Goal: Task Accomplishment & Management: Manage account settings

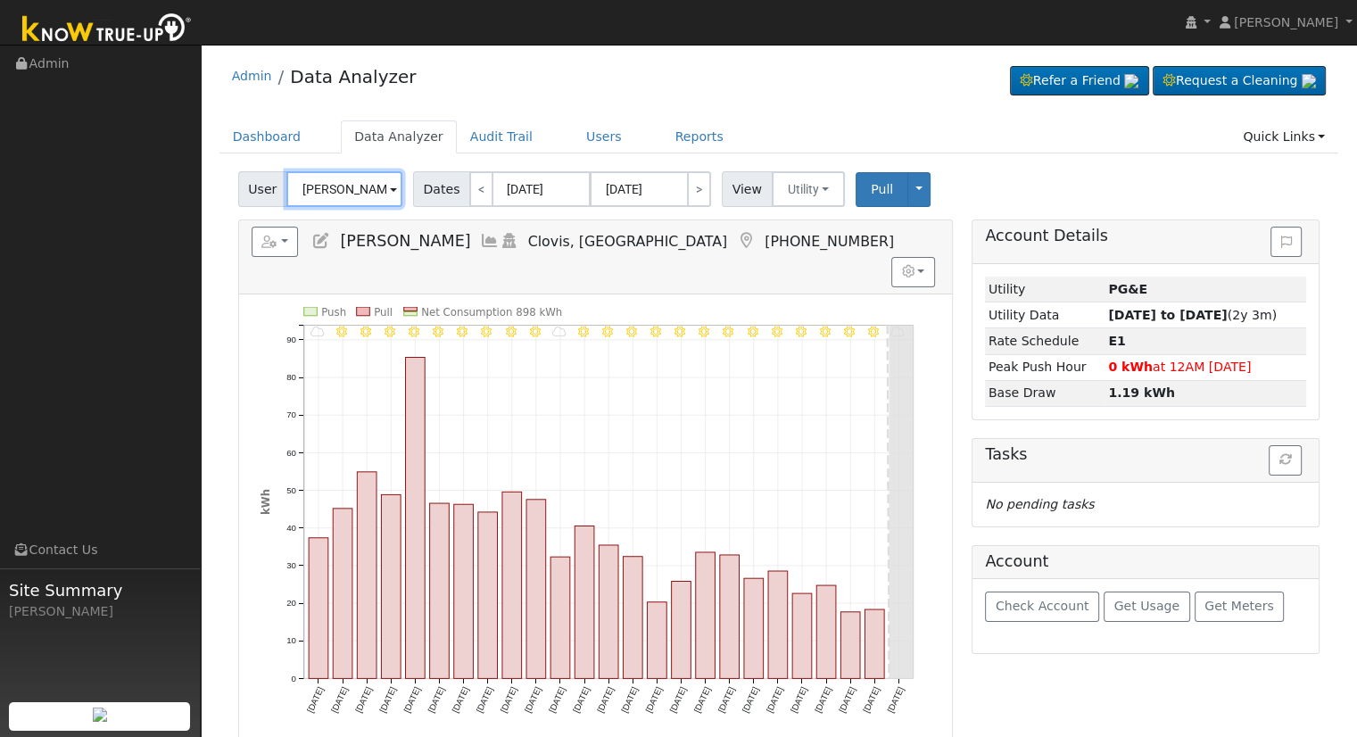
click at [318, 187] on input "[PERSON_NAME]" at bounding box center [344, 189] width 116 height 36
paste input "[EMAIL_ADDRESS][DOMAIN_NAME]"
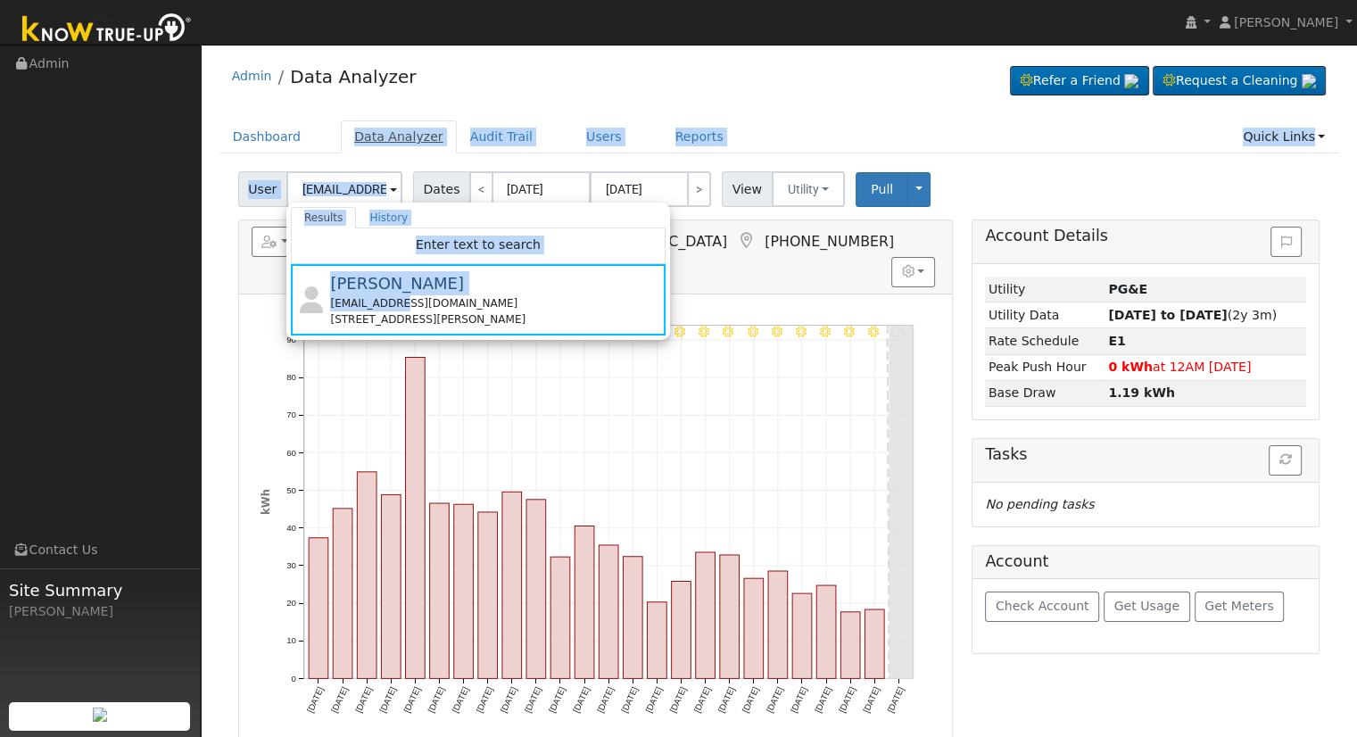
drag, startPoint x: 401, startPoint y: 303, endPoint x: 339, endPoint y: 144, distance: 171.2
click at [339, 144] on div "Admin Data Analyzer Refer a Friend Request a Cleaning" at bounding box center [779, 505] width 1138 height 903
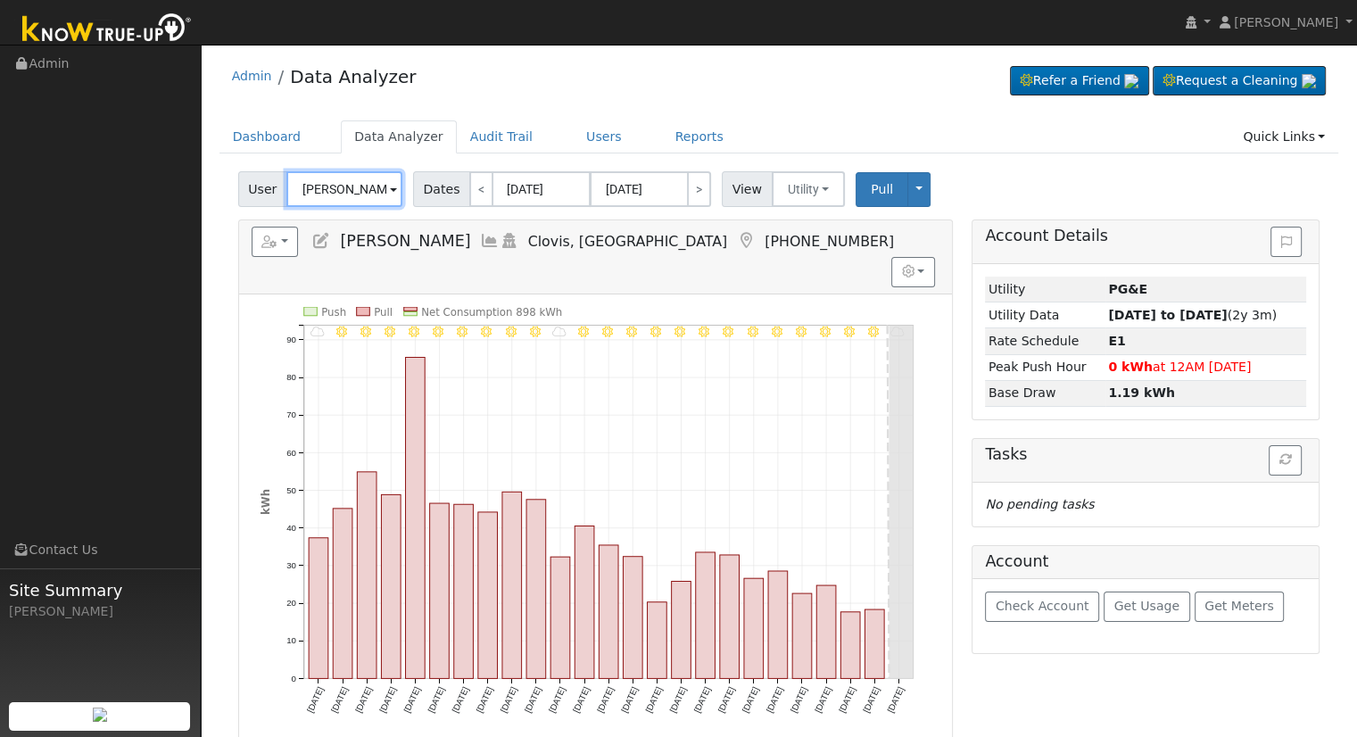
click at [352, 194] on input "[PERSON_NAME]" at bounding box center [344, 189] width 116 height 36
paste input "[EMAIL_ADDRESS][DOMAIN_NAME]"
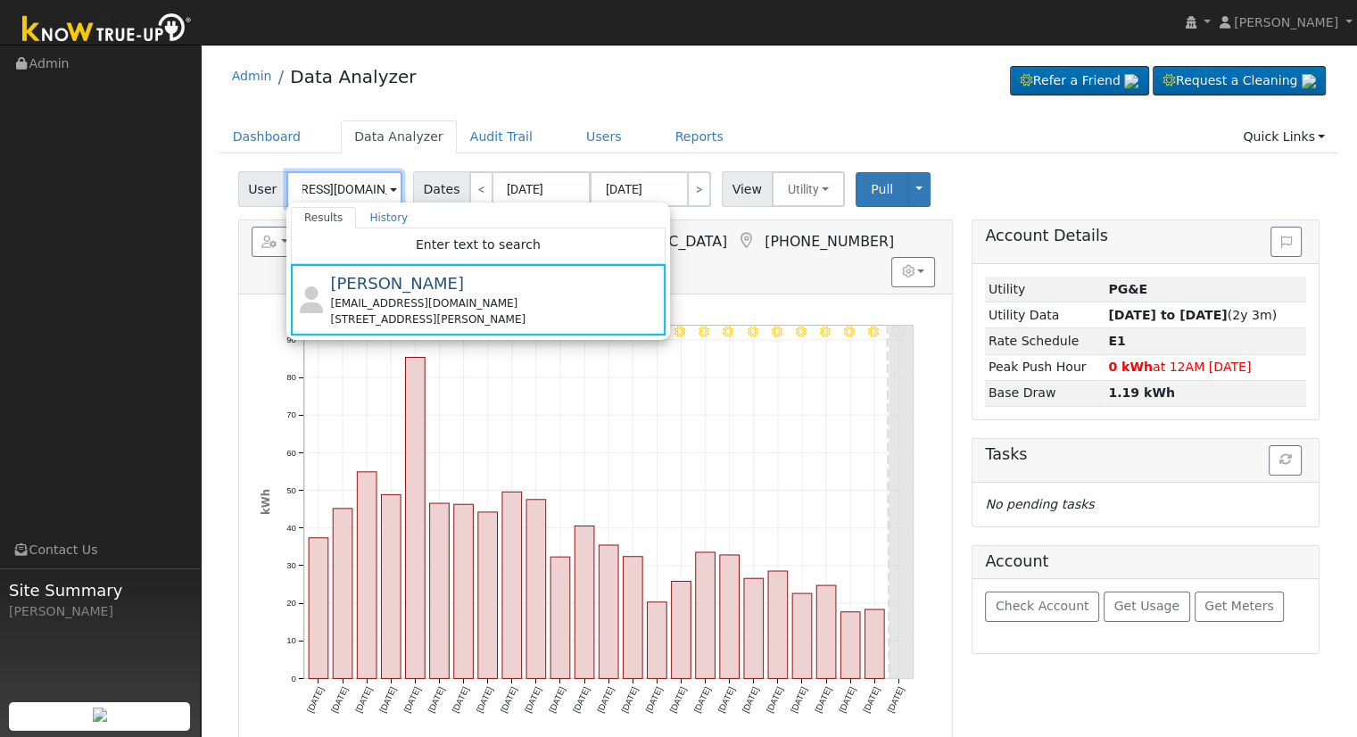
click at [338, 179] on input "[EMAIL_ADDRESS][DOMAIN_NAME]" at bounding box center [344, 189] width 116 height 36
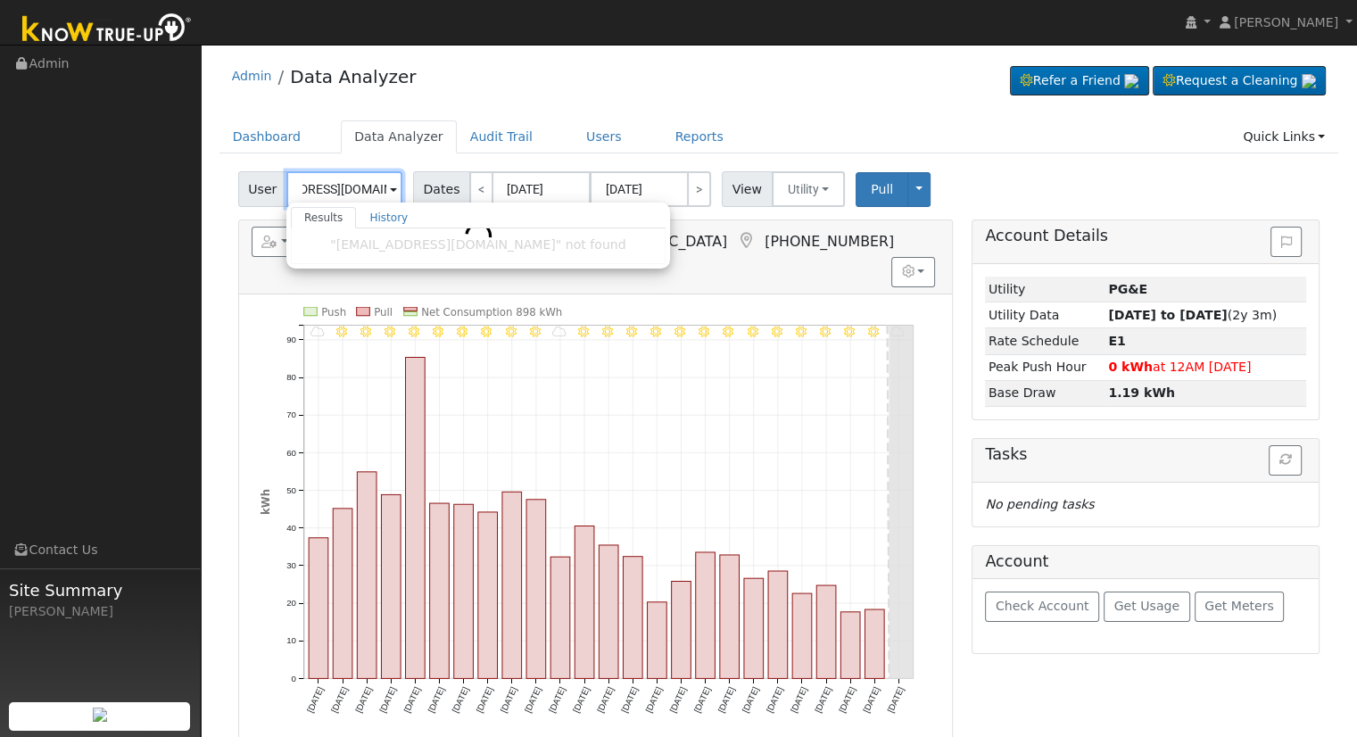
click at [338, 179] on input "[EMAIL_ADDRESS][DOMAIN_NAME]" at bounding box center [344, 189] width 116 height 36
paste input "o"
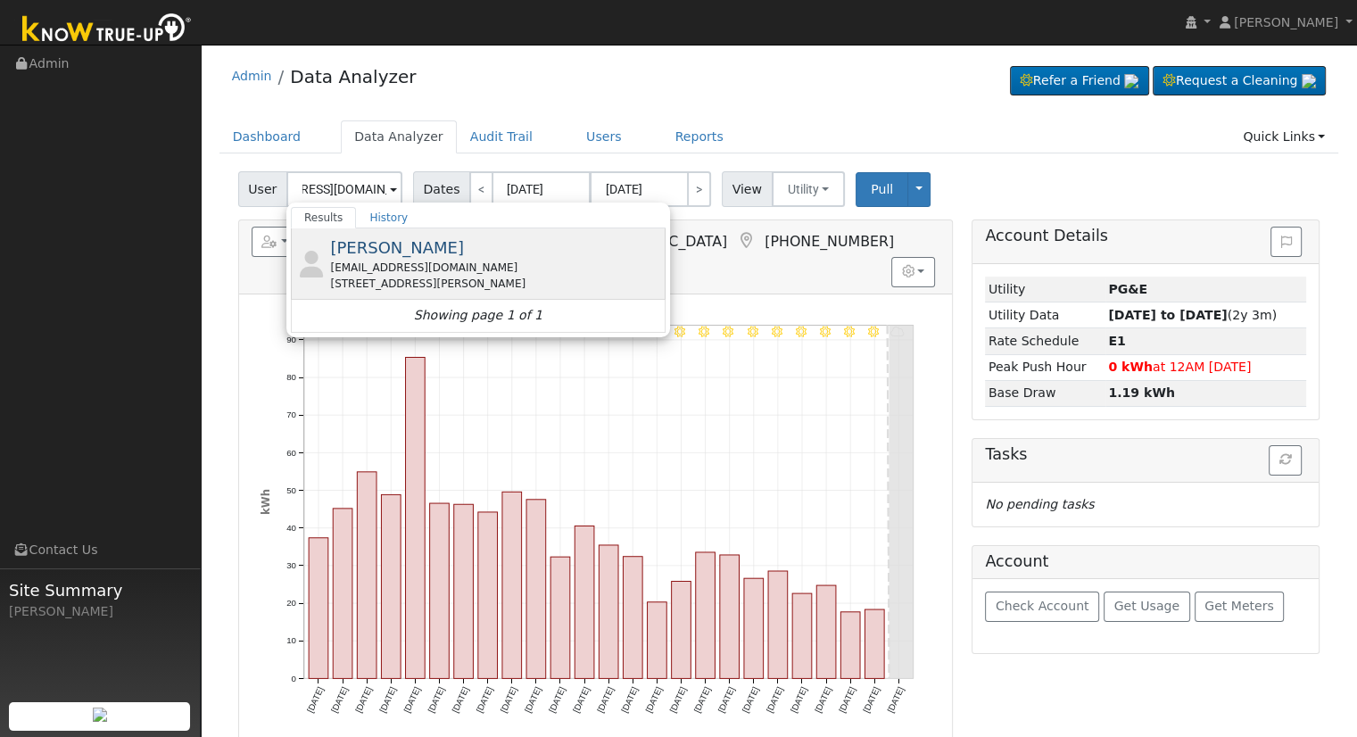
scroll to position [0, 0]
click at [459, 279] on div "[STREET_ADDRESS][PERSON_NAME]" at bounding box center [495, 284] width 331 height 16
type input "[PERSON_NAME]"
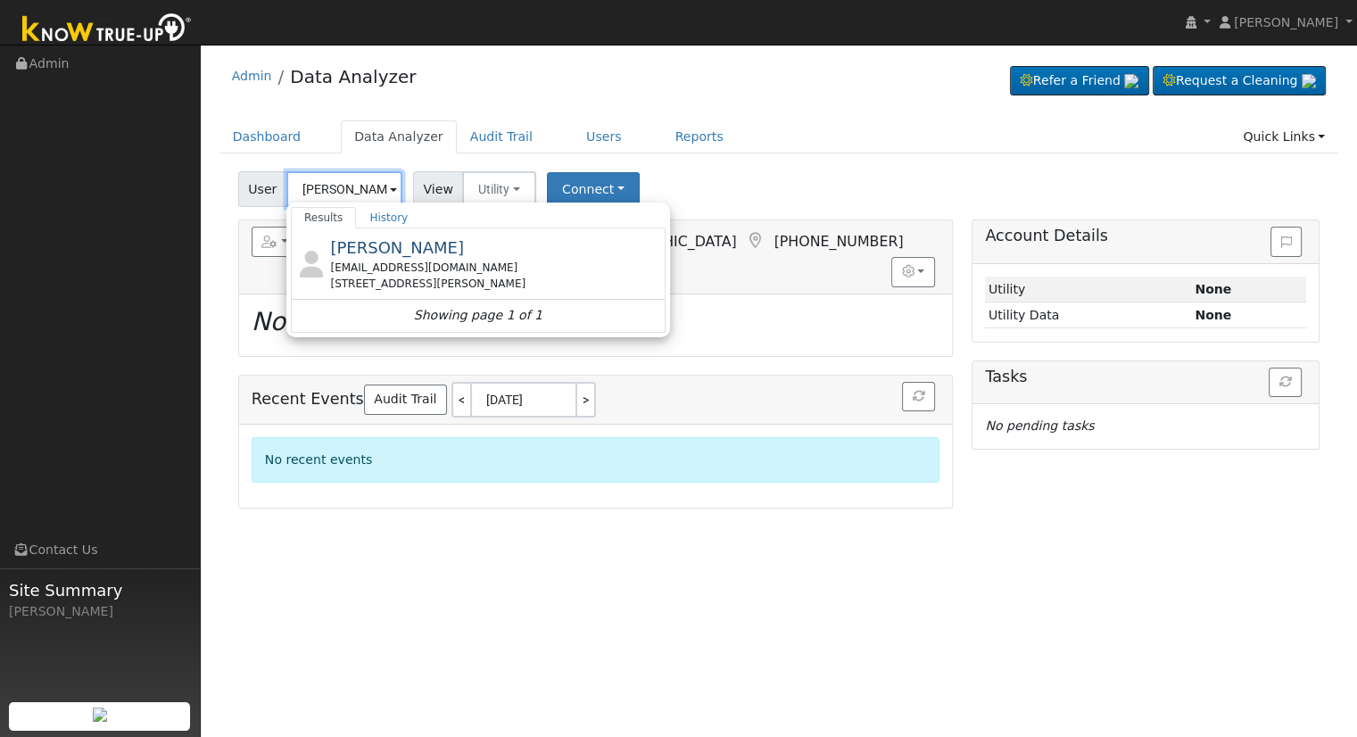
click at [351, 186] on input "[PERSON_NAME]" at bounding box center [344, 189] width 116 height 36
click at [215, 300] on div "Edit User: New Default Account New Account Nickname 5715 West Sample Cancel Cre…" at bounding box center [779, 339] width 1138 height 337
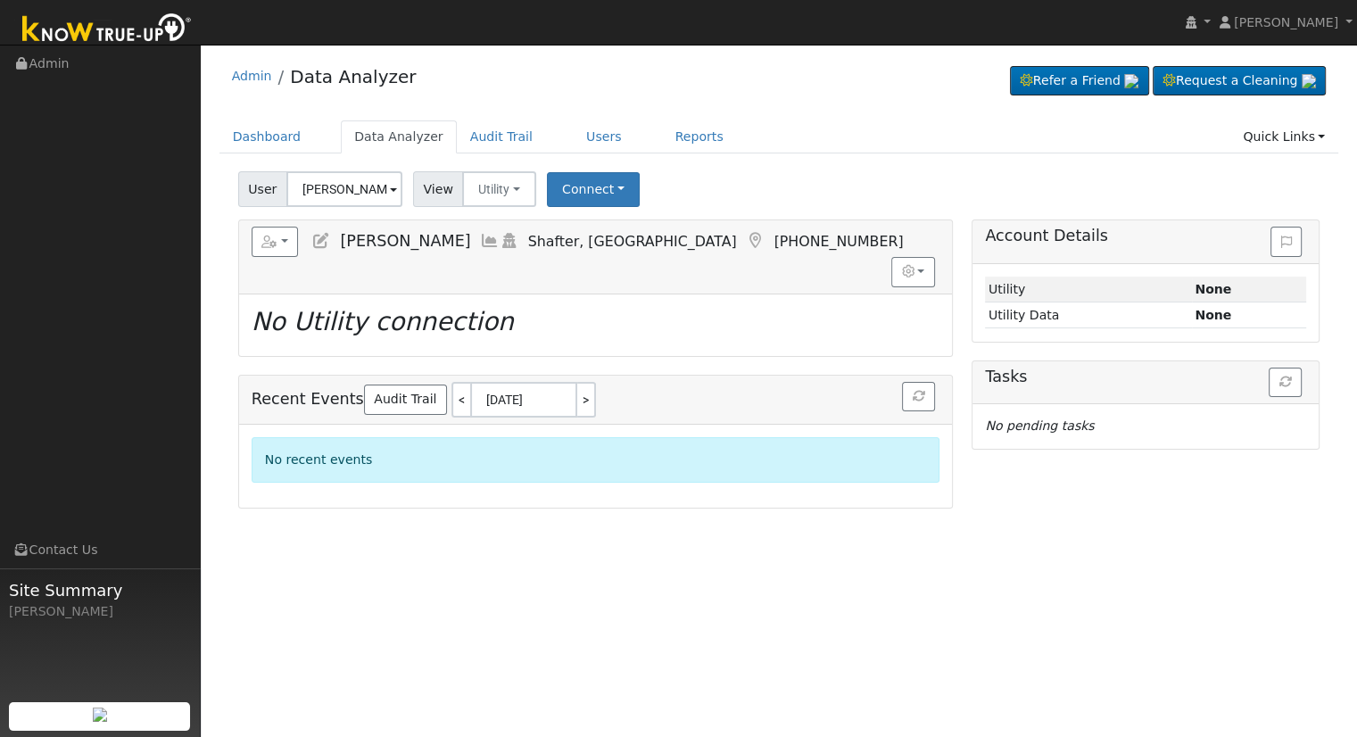
click at [322, 233] on icon at bounding box center [321, 241] width 20 height 16
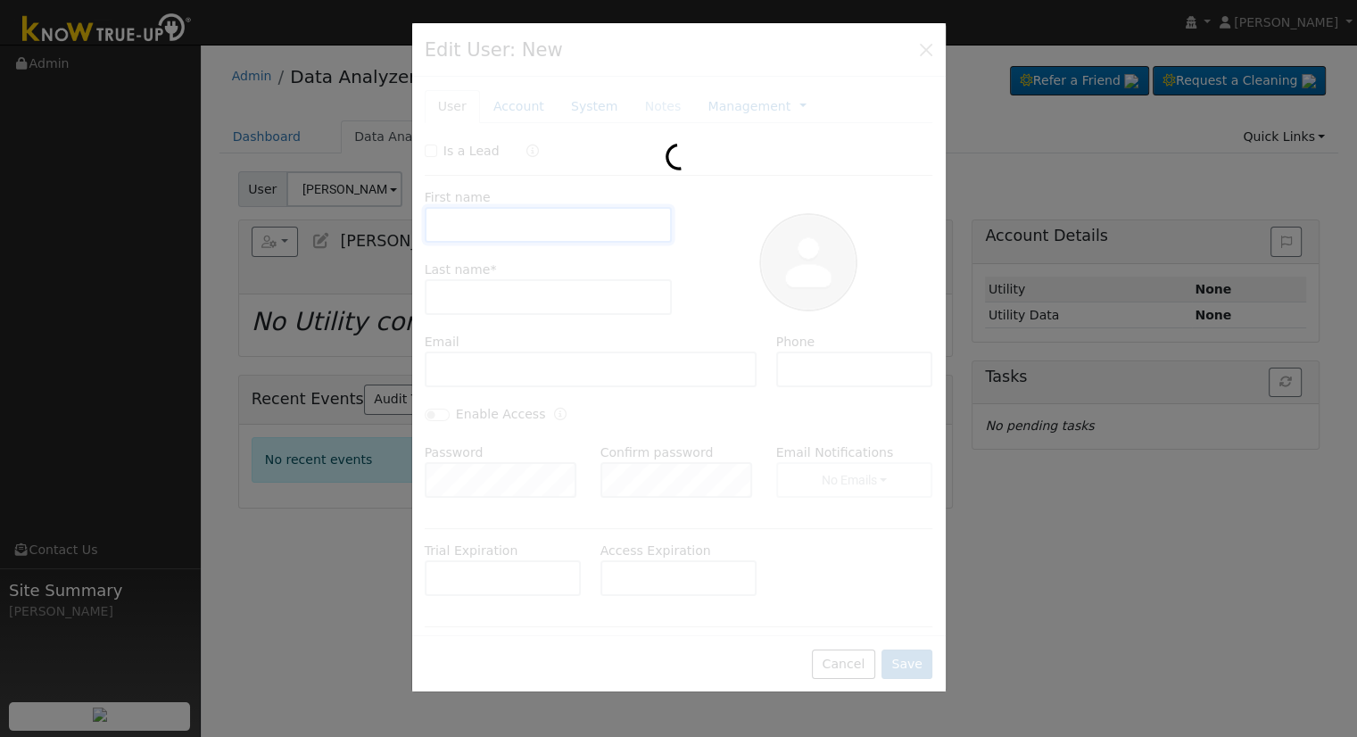
type input "[PERSON_NAME]"
type input "[EMAIL_ADDRESS][DOMAIN_NAME]"
type input "8057608541"
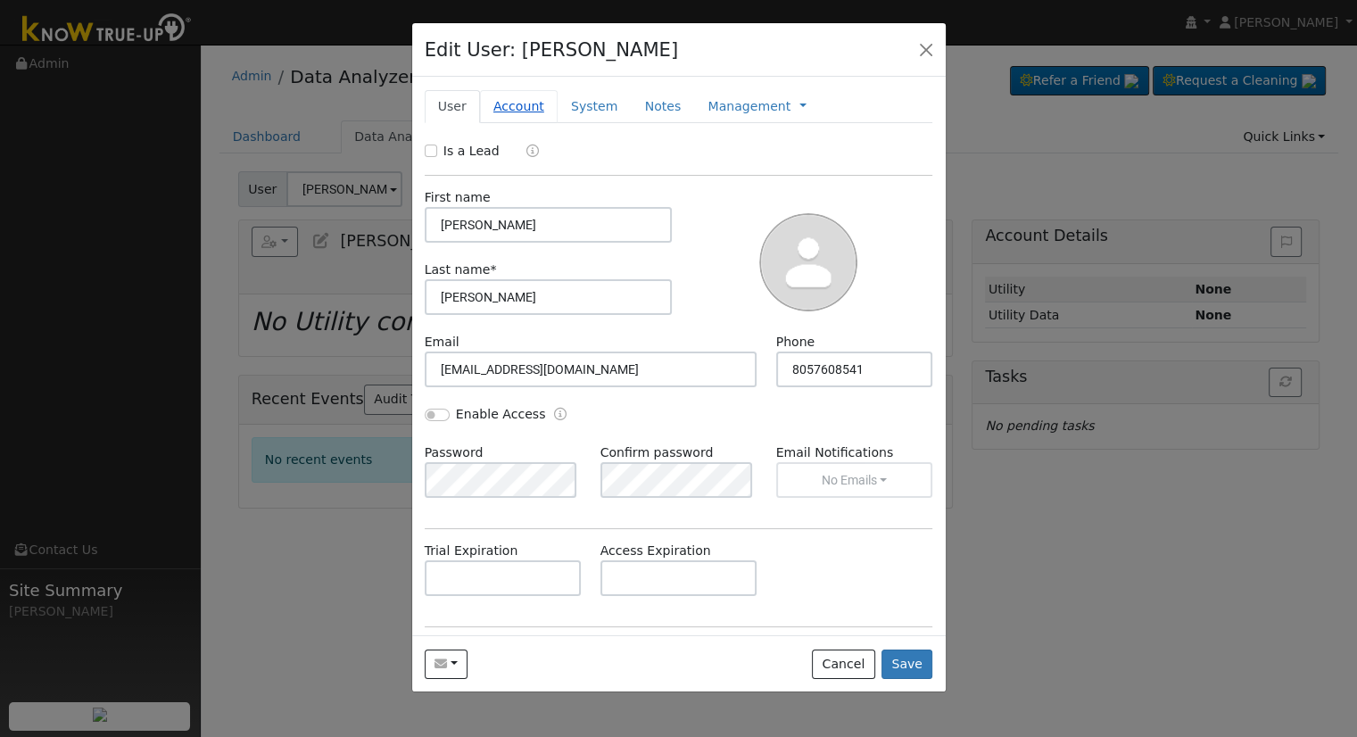
click at [510, 103] on link "Account" at bounding box center [519, 106] width 78 height 33
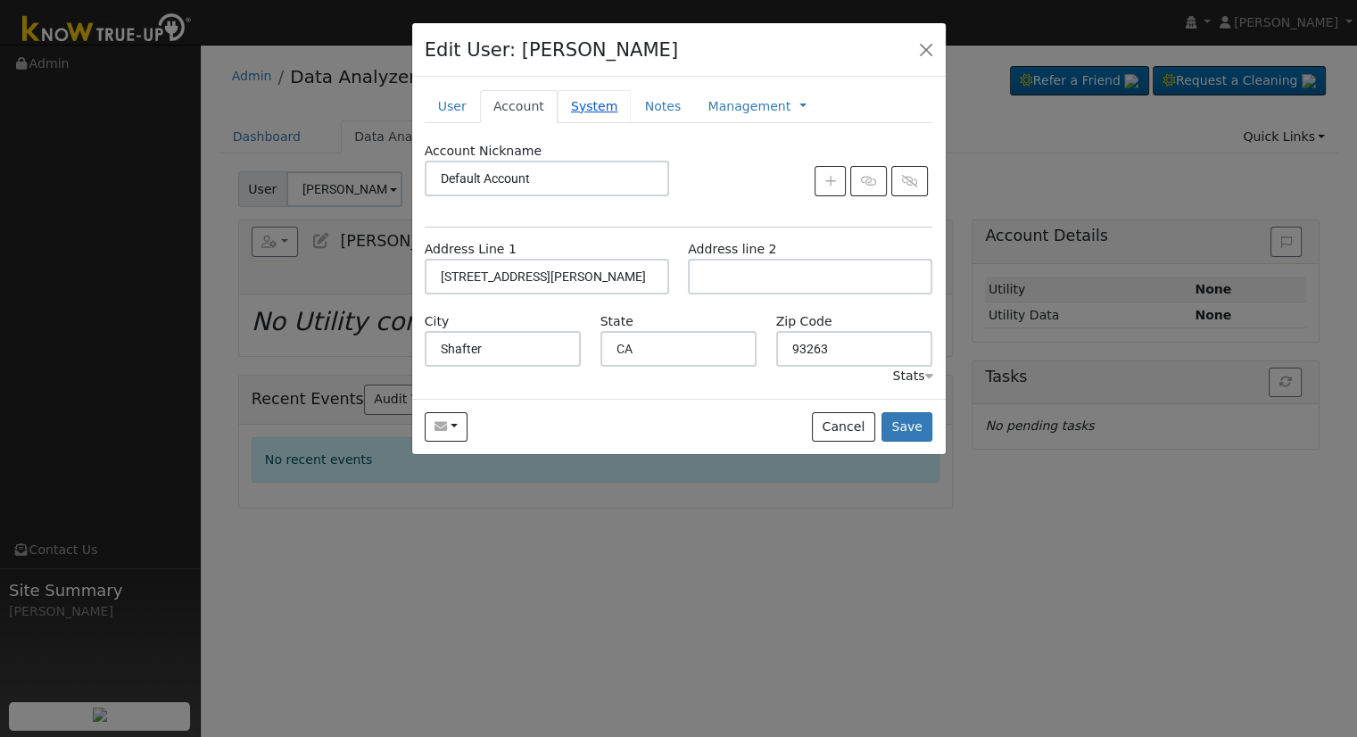
click at [577, 105] on link "System" at bounding box center [595, 106] width 74 height 33
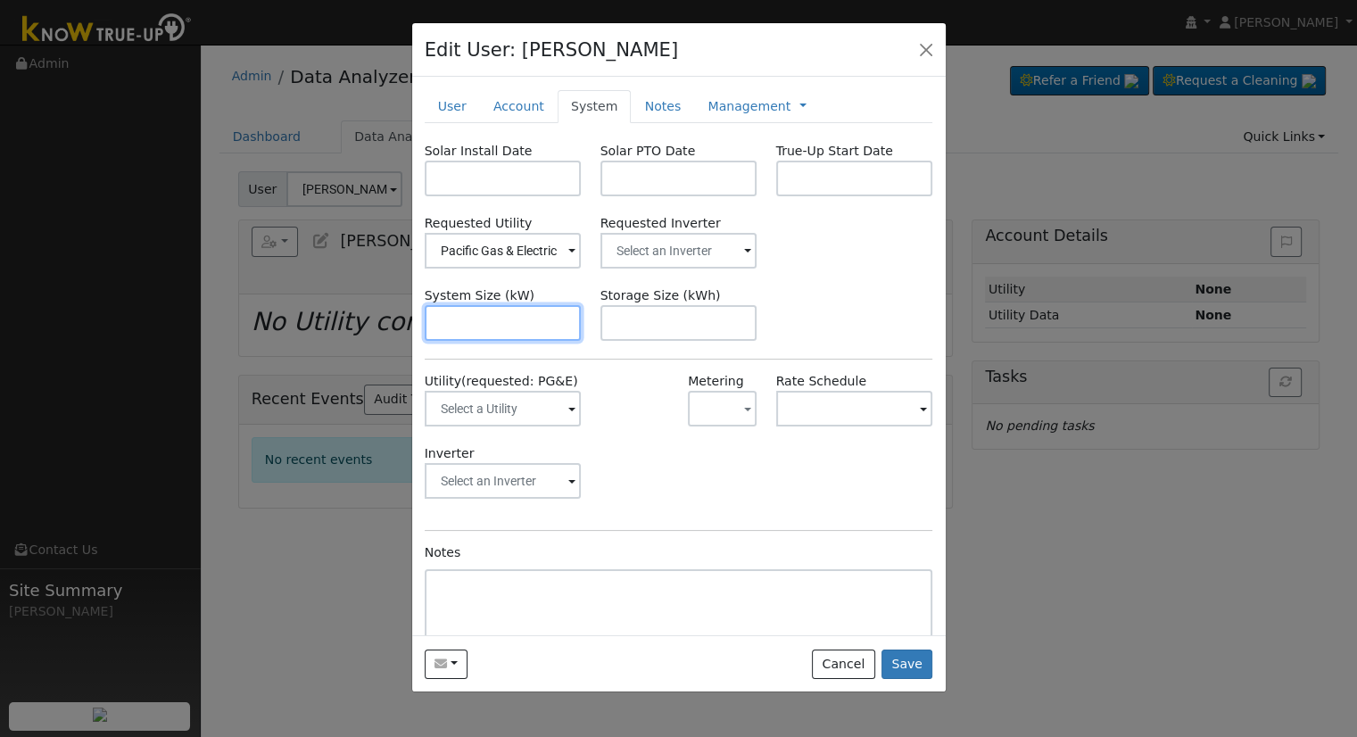
click at [534, 319] on input "text" at bounding box center [503, 323] width 157 height 36
paste input "9.130"
type input "9.1"
click at [517, 135] on div "New Account Nickname 5715 West Sample Cancel Create Are you sure you want to cr…" at bounding box center [679, 356] width 534 height 559
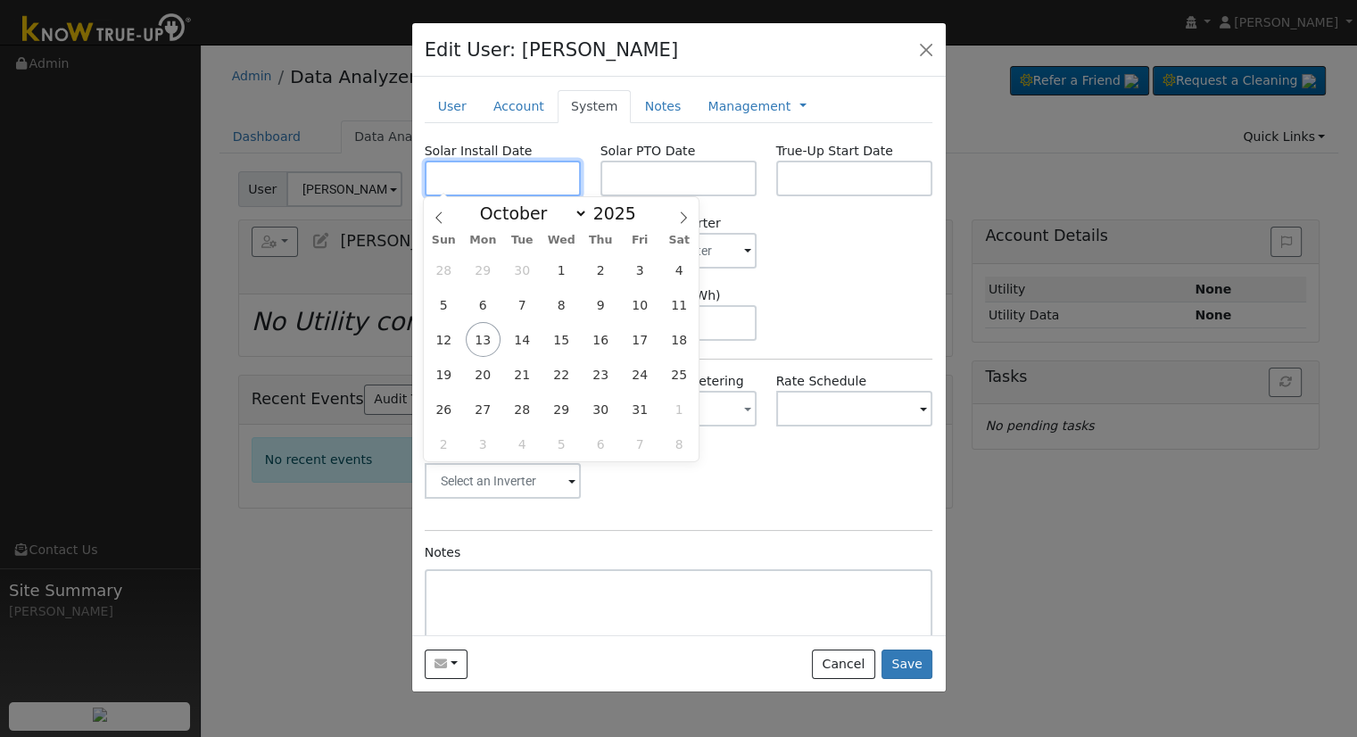
click at [522, 178] on input "text" at bounding box center [503, 179] width 157 height 36
click at [533, 172] on input "text" at bounding box center [503, 179] width 157 height 36
paste input "[DATE]"
type input "[DATE]"
select select "8"
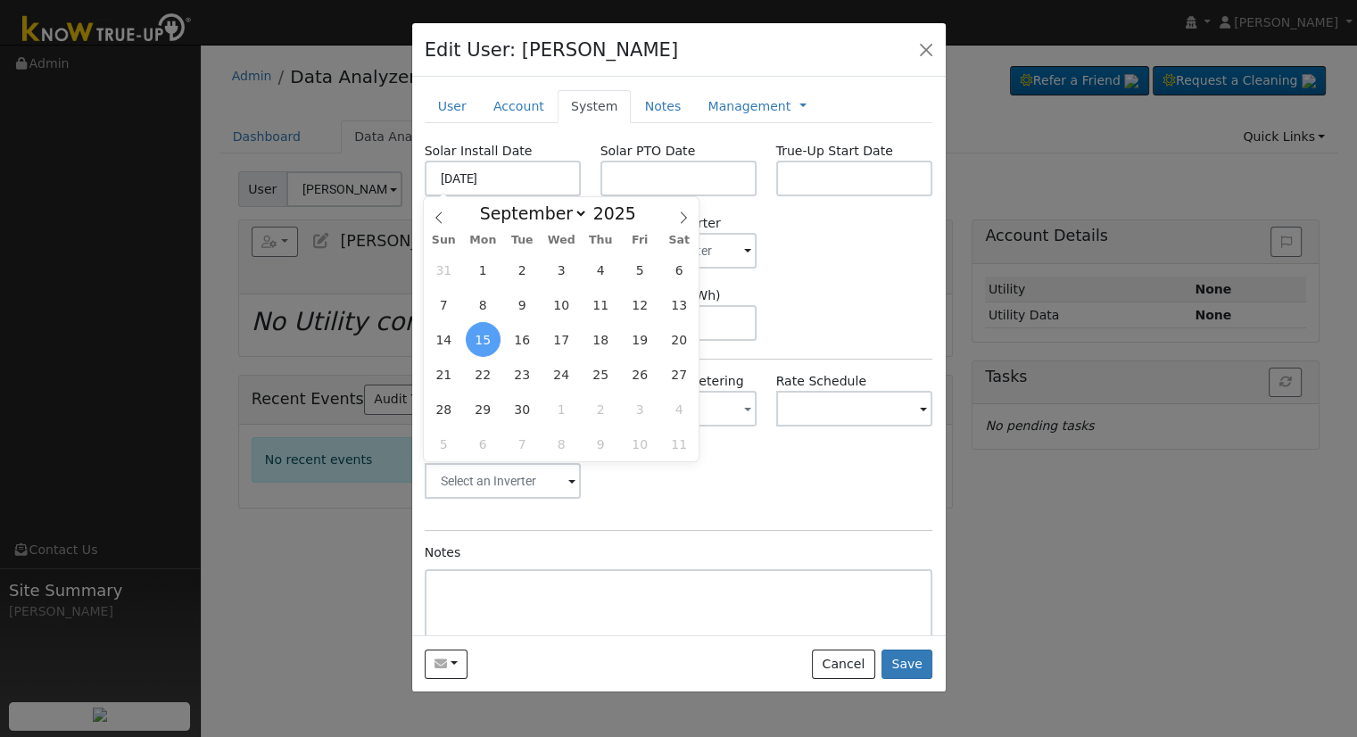
click at [715, 158] on div "Solar PTO Date" at bounding box center [679, 169] width 176 height 54
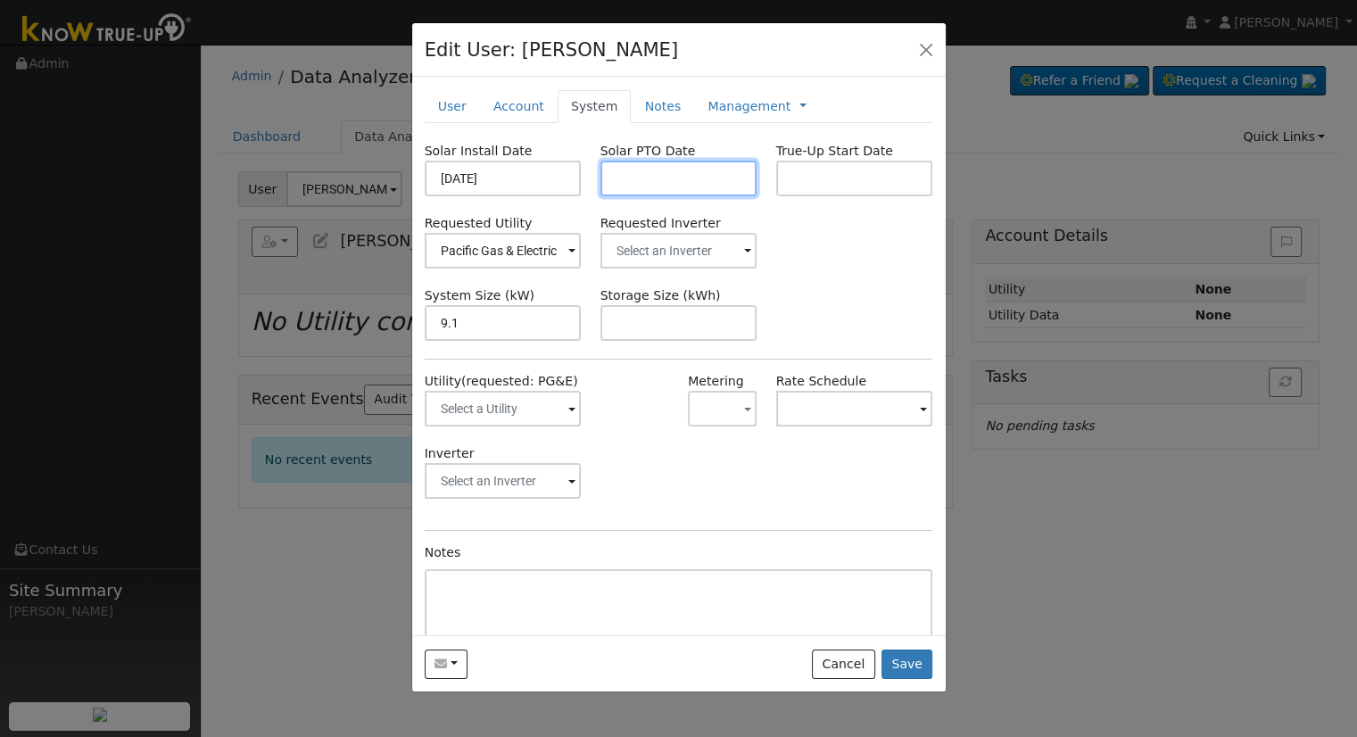
click at [716, 174] on input "text" at bounding box center [678, 179] width 157 height 36
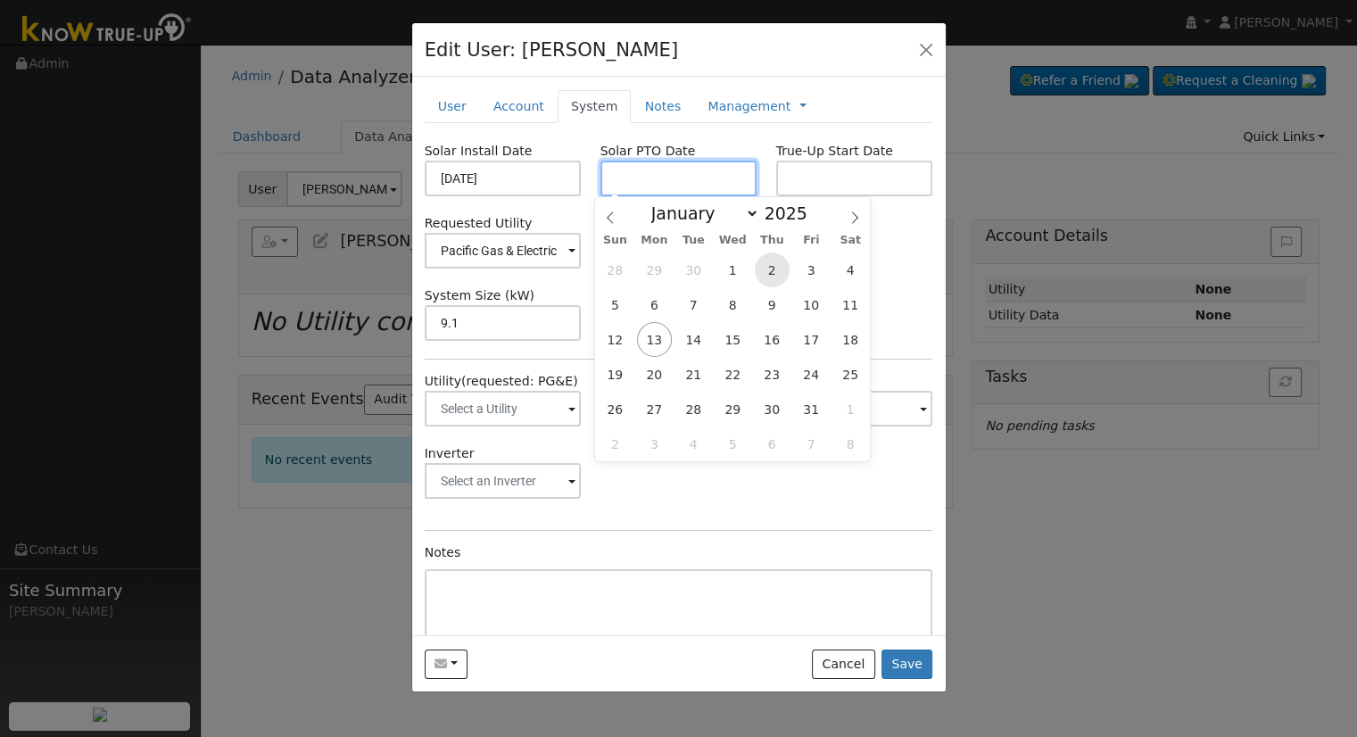
paste input "[DATE]"
type input "[DATE]"
click at [885, 379] on div "Rate Schedule" at bounding box center [854, 408] width 176 height 72
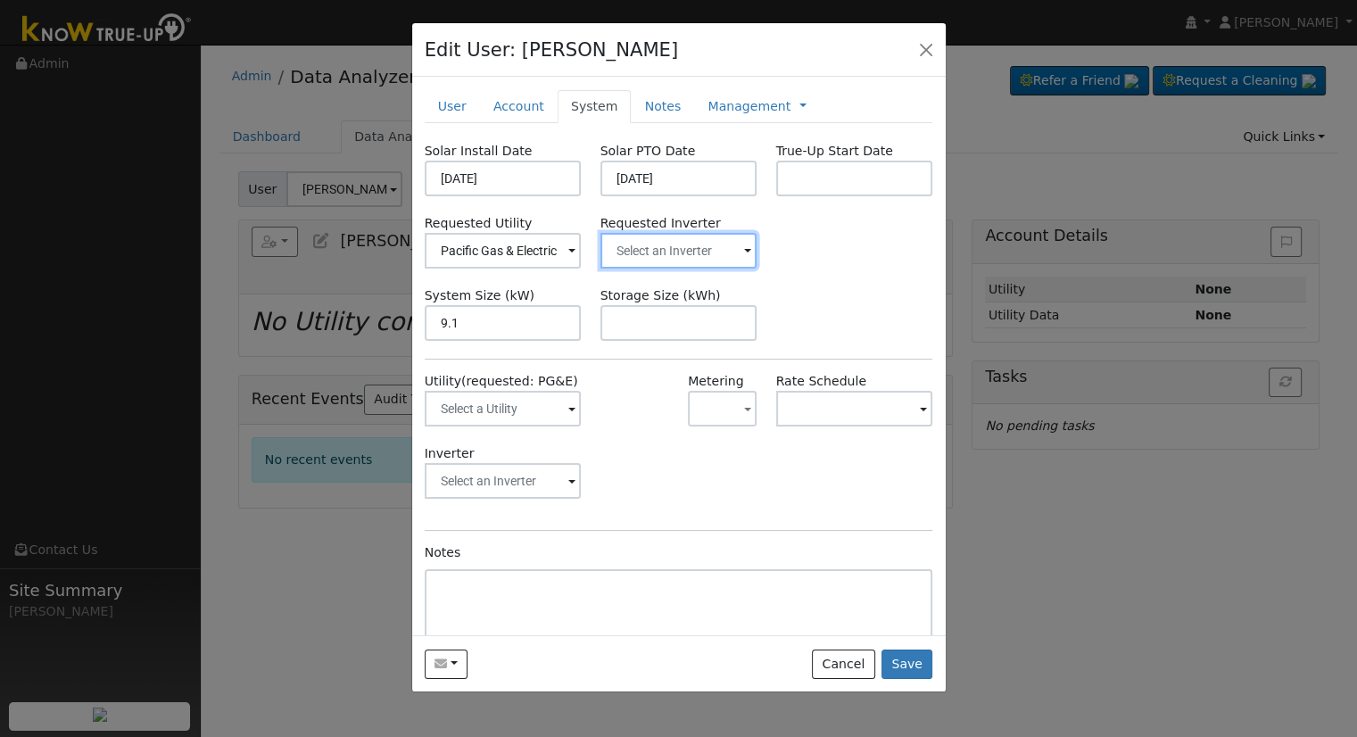
click at [663, 250] on input "text" at bounding box center [678, 251] width 157 height 36
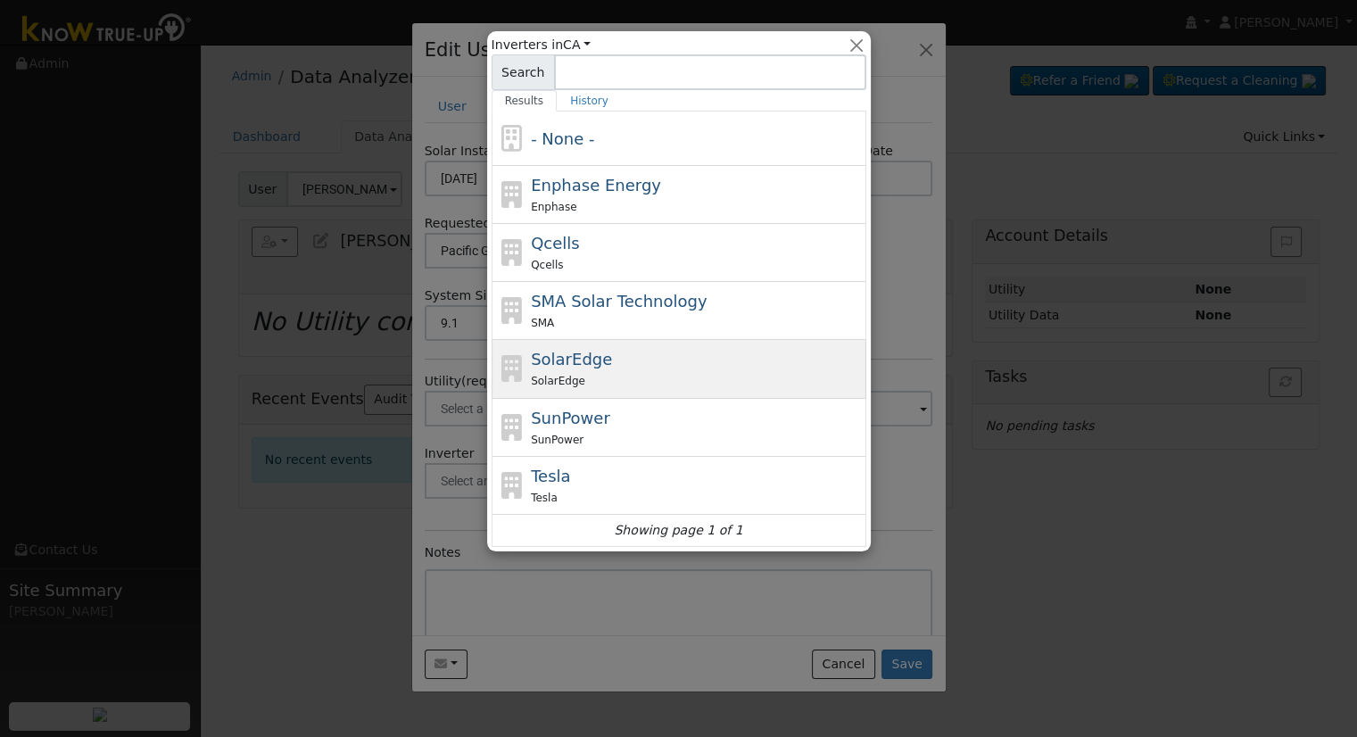
click at [589, 376] on div "SolarEdge" at bounding box center [696, 380] width 331 height 19
type input "SolarEdge"
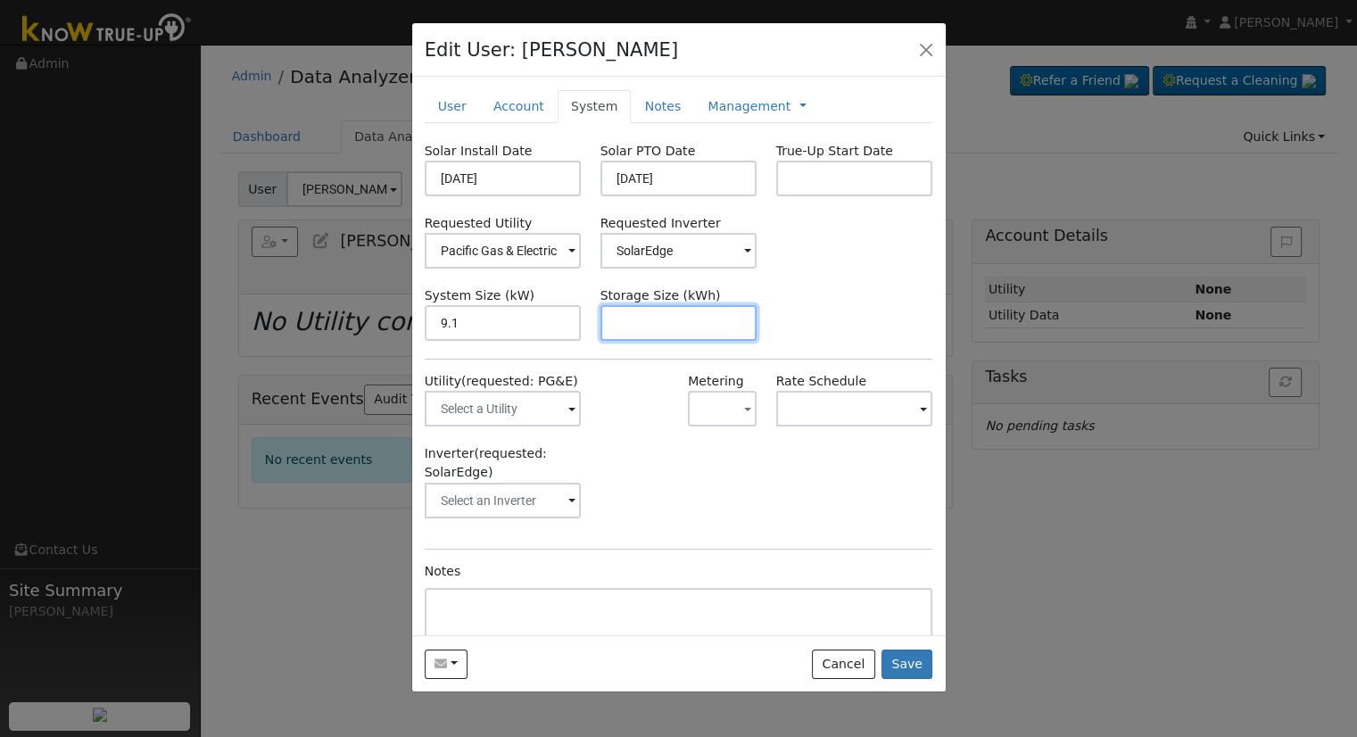
click at [636, 329] on input "text" at bounding box center [678, 323] width 157 height 36
drag, startPoint x: 696, startPoint y: 332, endPoint x: 706, endPoint y: 331, distance: 9.9
click at [696, 333] on input "text" at bounding box center [678, 323] width 157 height 36
paste input "20.00"
type input "20"
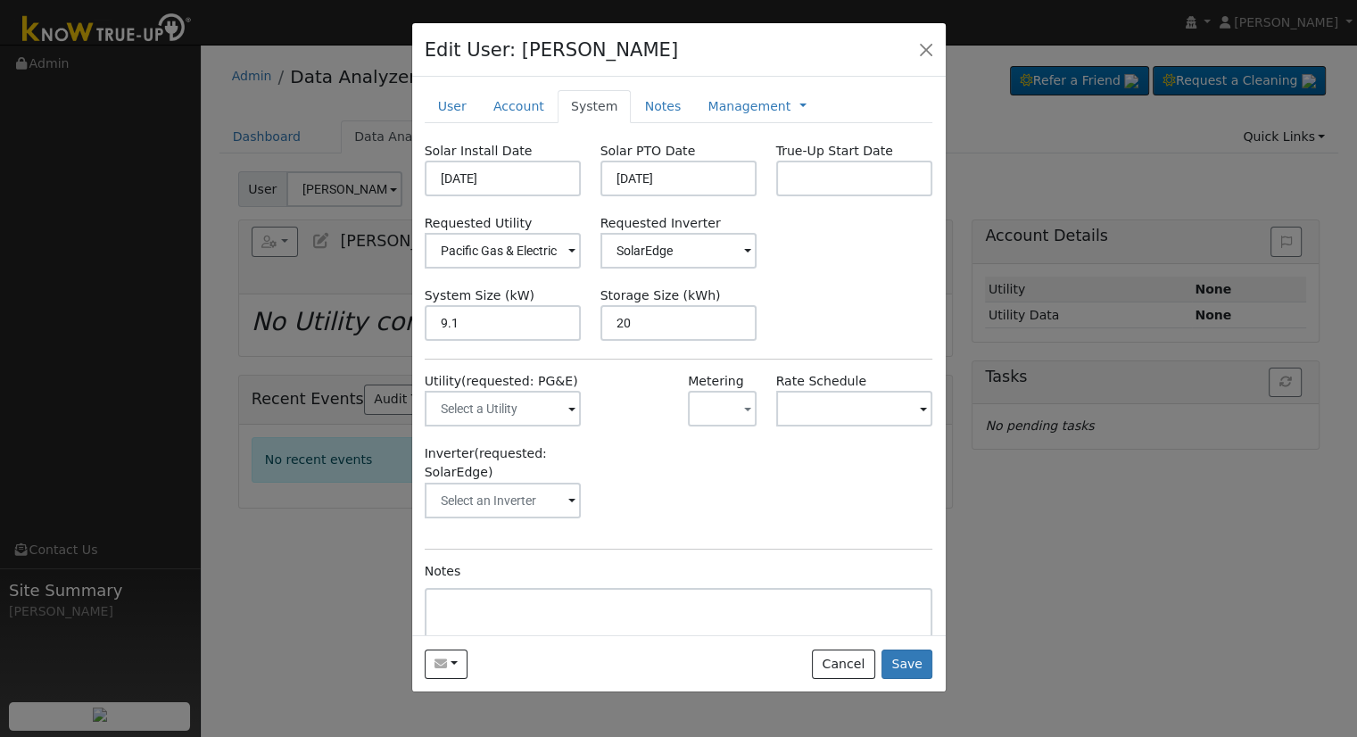
click at [779, 261] on div "Requested Utility Pacific Gas & Electric Requested Inverter SolarEdge" at bounding box center [678, 241] width 527 height 54
click at [722, 106] on link "Management" at bounding box center [749, 106] width 83 height 19
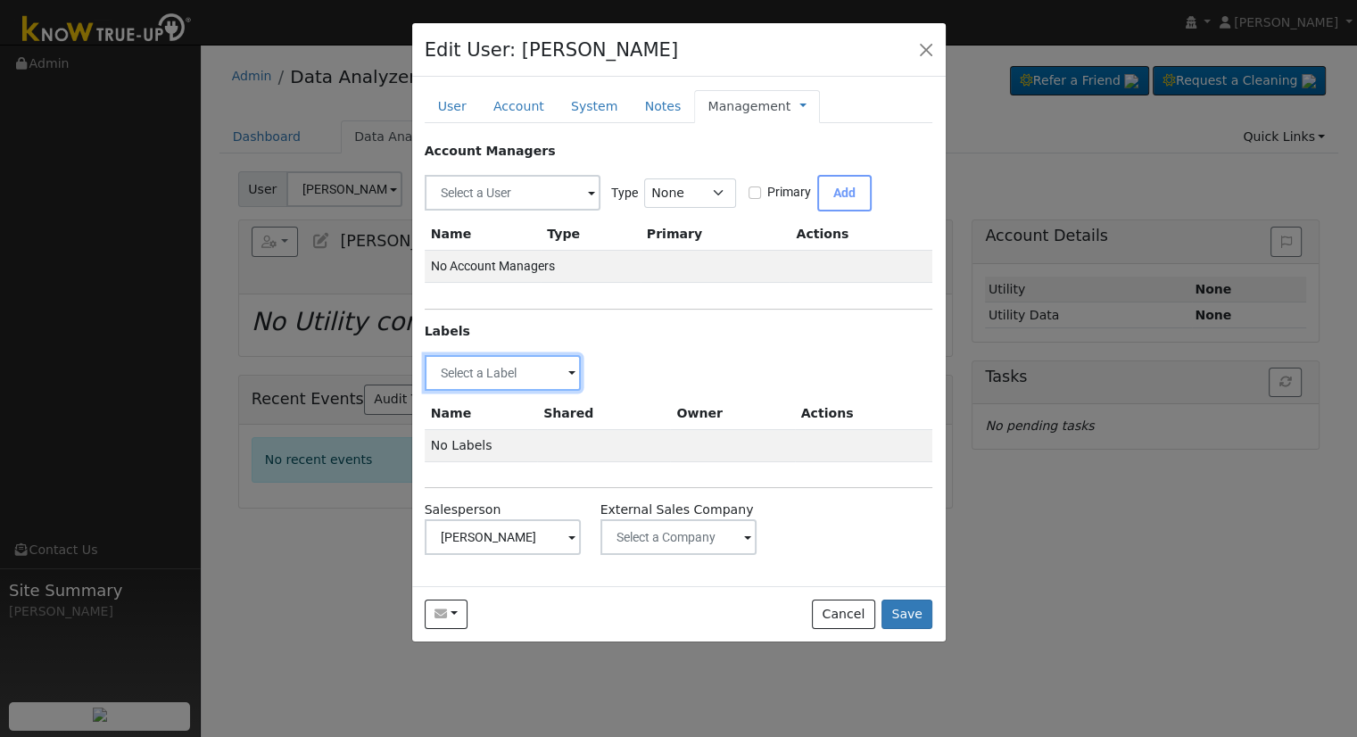
click at [528, 359] on input "text" at bounding box center [503, 373] width 157 height 36
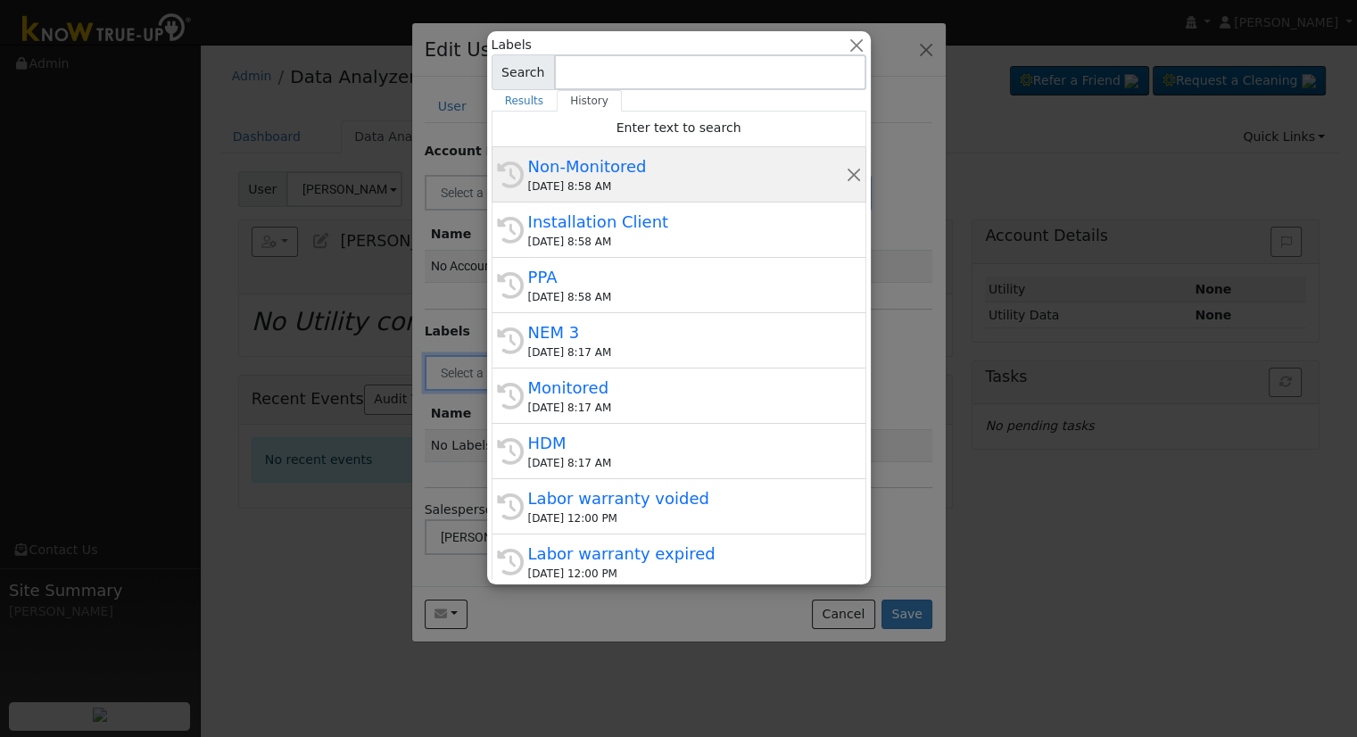
click at [563, 186] on div "[DATE] 8:58 AM" at bounding box center [687, 186] width 318 height 16
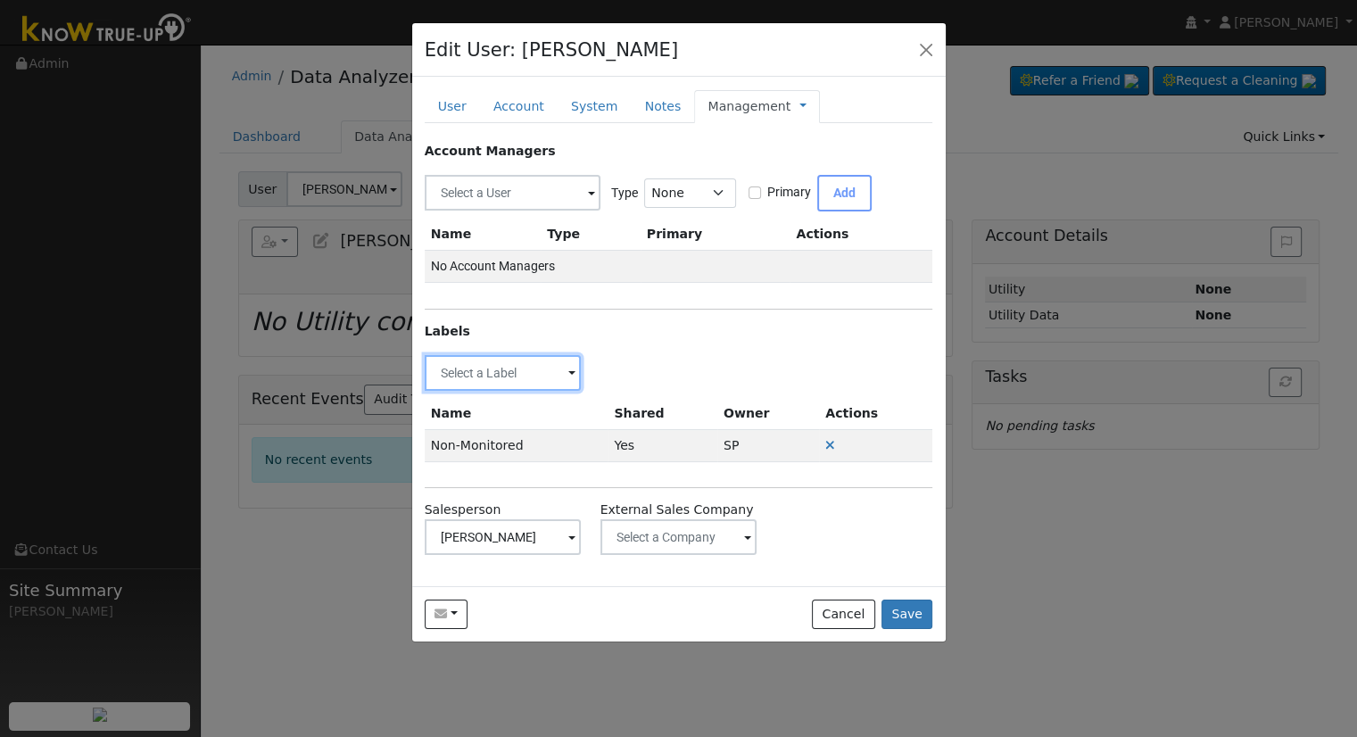
click at [559, 370] on input "text" at bounding box center [503, 373] width 157 height 36
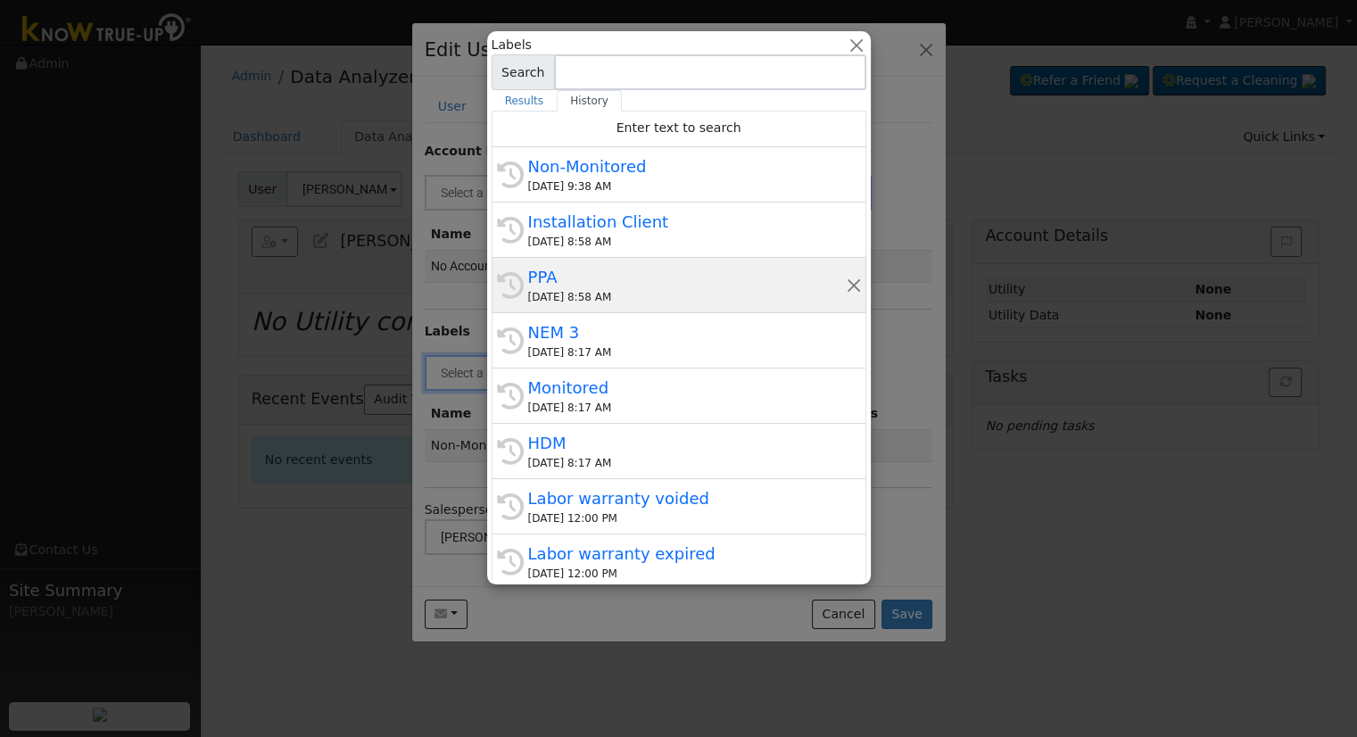
click at [557, 284] on div "PPA" at bounding box center [687, 277] width 318 height 24
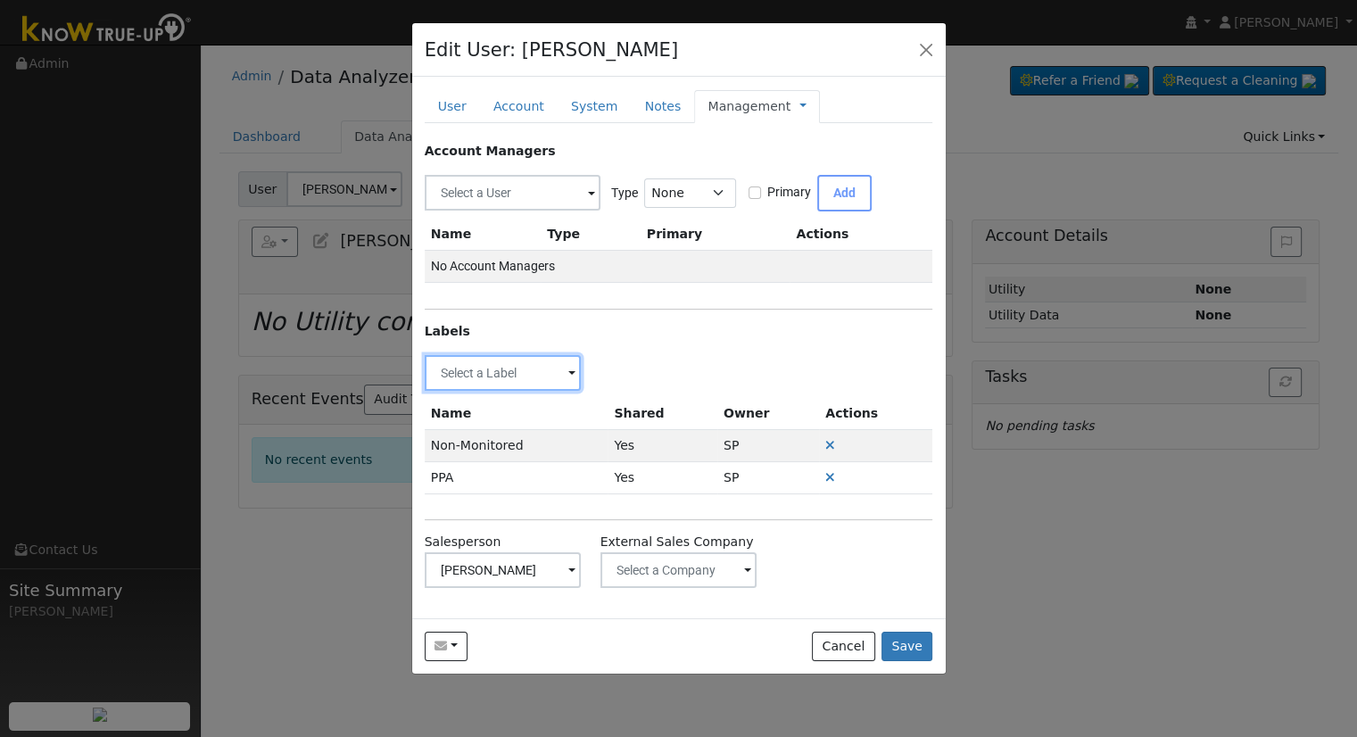
click at [516, 364] on input "text" at bounding box center [503, 373] width 157 height 36
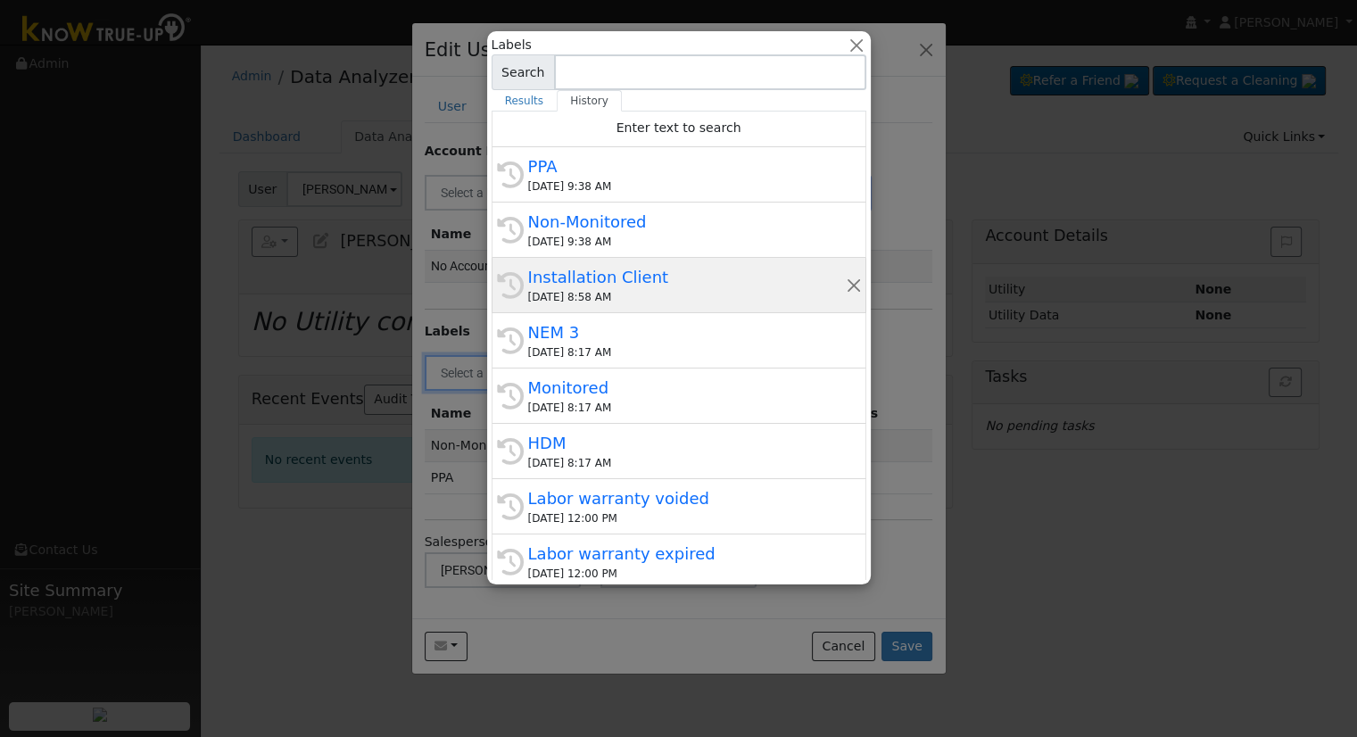
click at [610, 285] on div "Installation Client" at bounding box center [687, 277] width 318 height 24
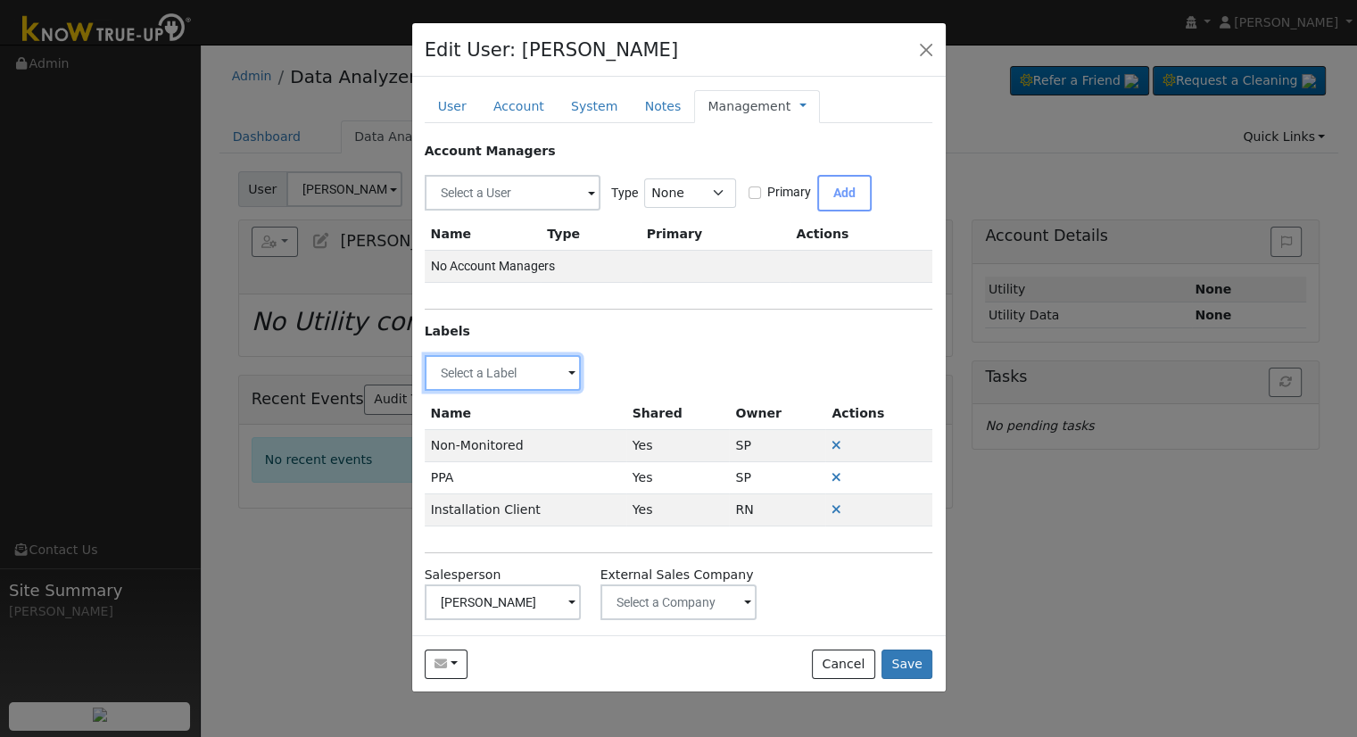
click at [526, 376] on input "text" at bounding box center [503, 373] width 157 height 36
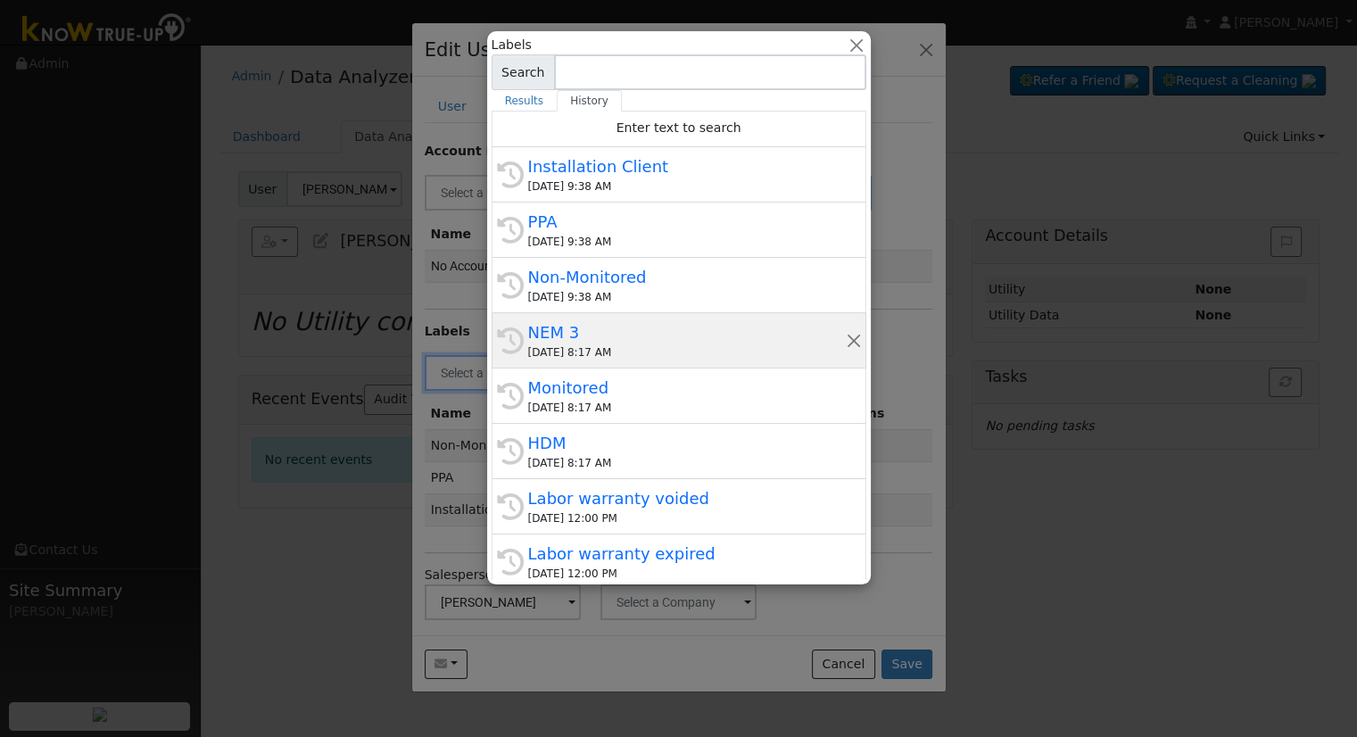
click at [643, 344] on div "[DATE] 8:17 AM" at bounding box center [687, 352] width 318 height 16
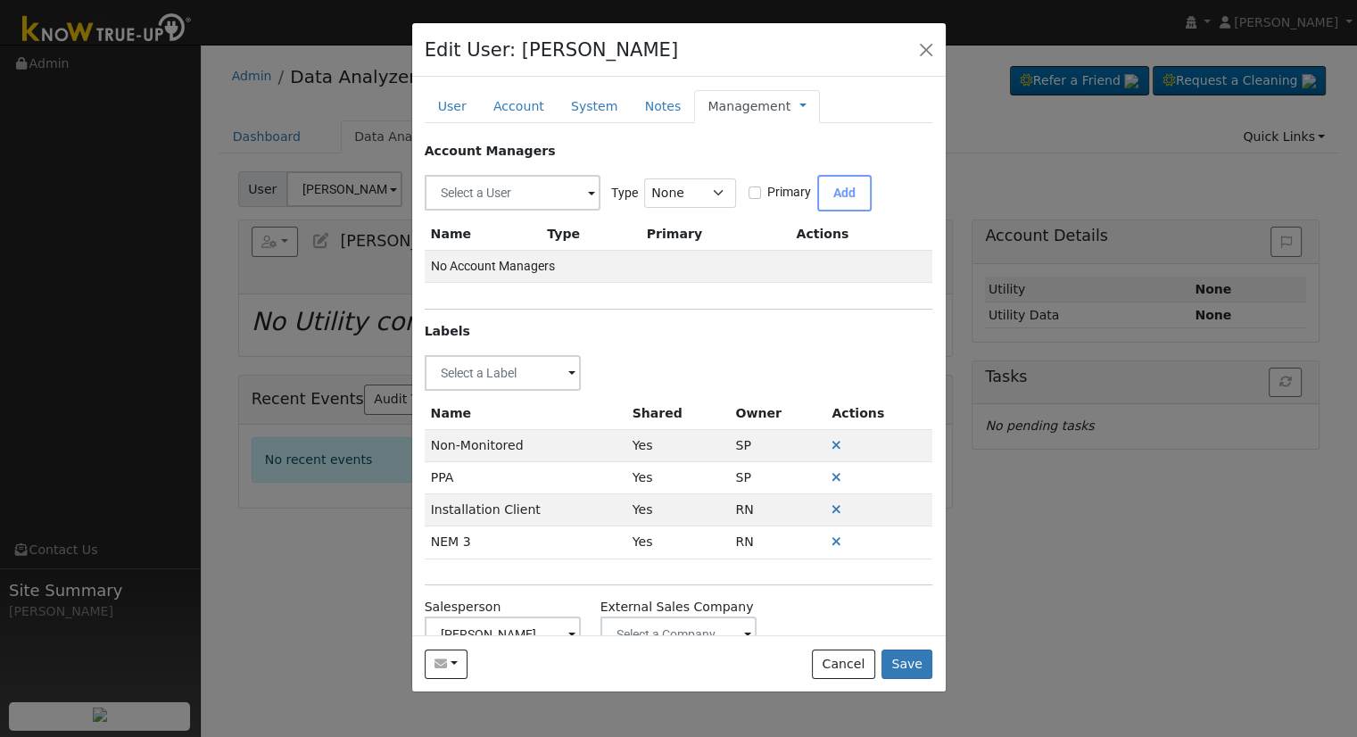
click at [749, 108] on link "Management" at bounding box center [749, 106] width 83 height 19
click at [914, 660] on button "Save" at bounding box center [908, 665] width 52 height 30
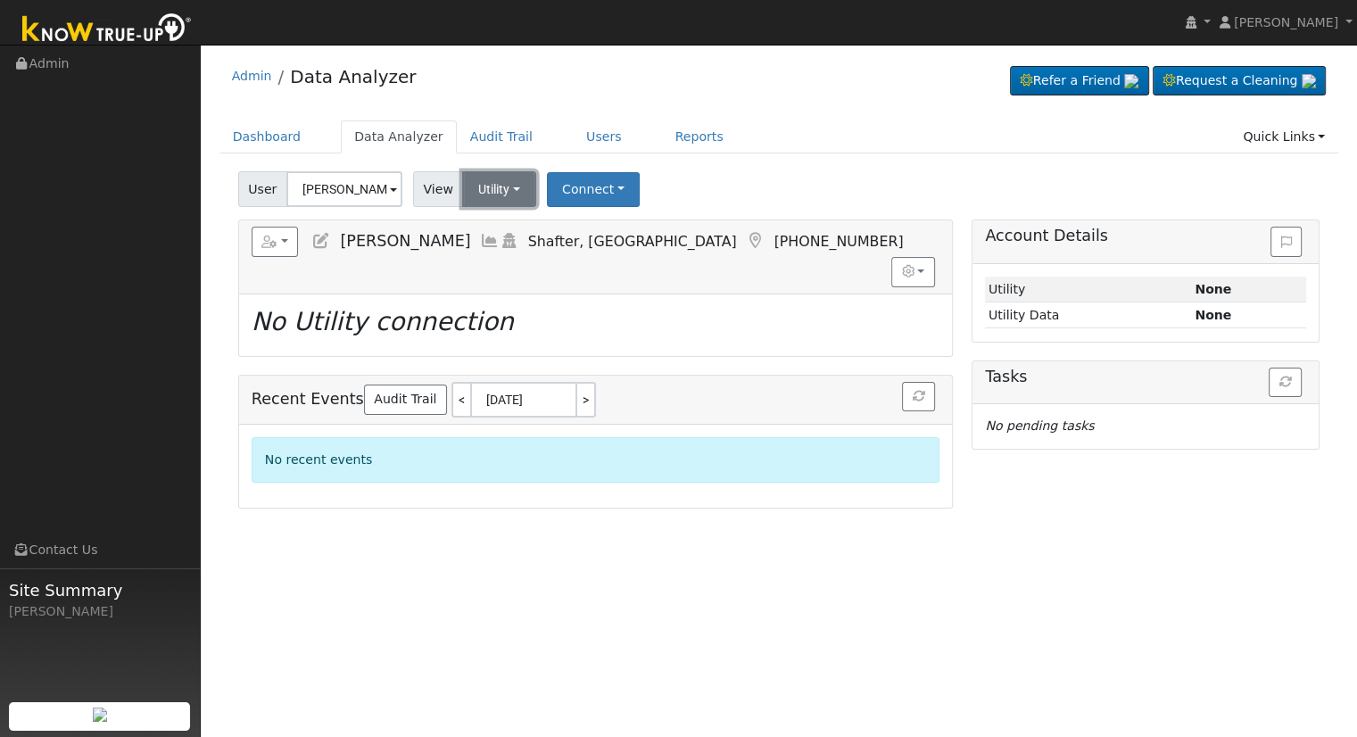
click at [517, 194] on button "Utility" at bounding box center [499, 189] width 74 height 36
click at [584, 176] on button "Connect" at bounding box center [593, 189] width 93 height 35
click at [574, 221] on link "Select a Provider" at bounding box center [616, 228] width 139 height 25
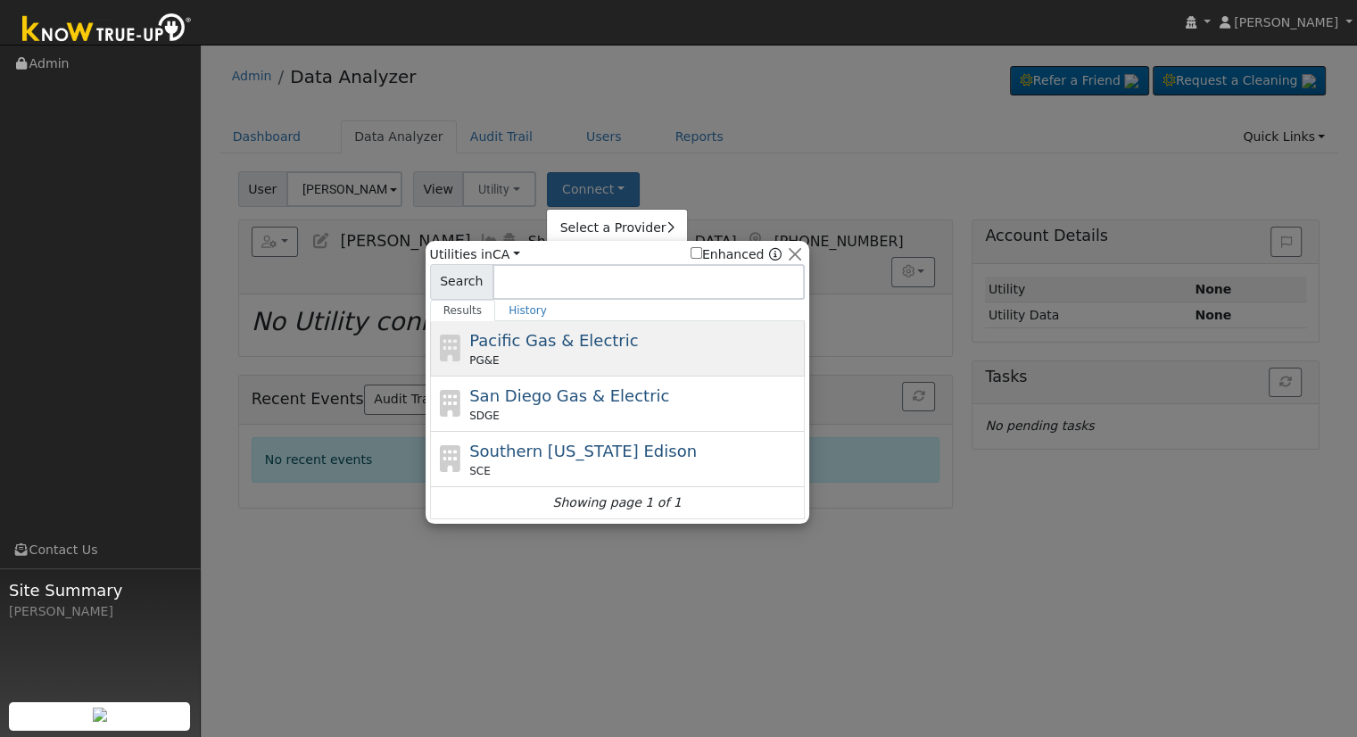
click at [522, 338] on span "Pacific Gas & Electric" at bounding box center [553, 340] width 169 height 19
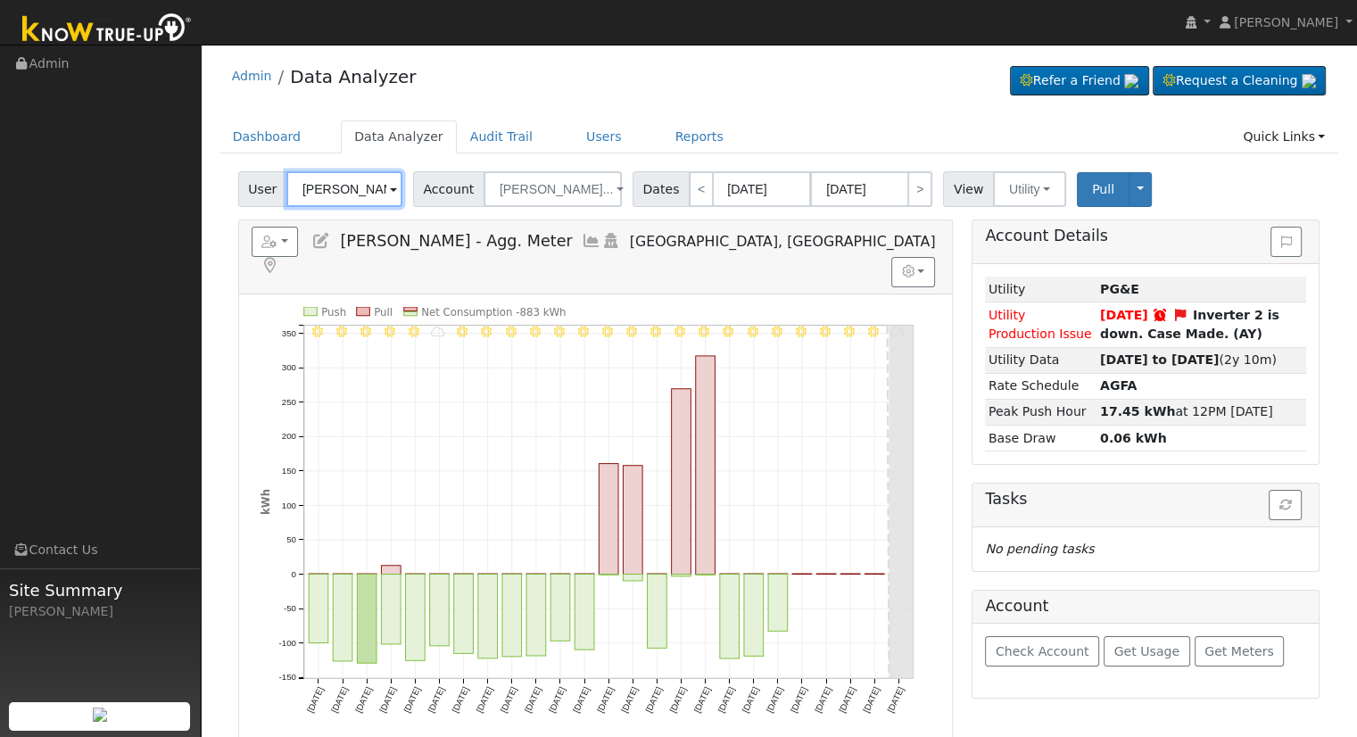
click at [332, 186] on input "[PERSON_NAME] - Agg. Meter" at bounding box center [344, 189] width 116 height 36
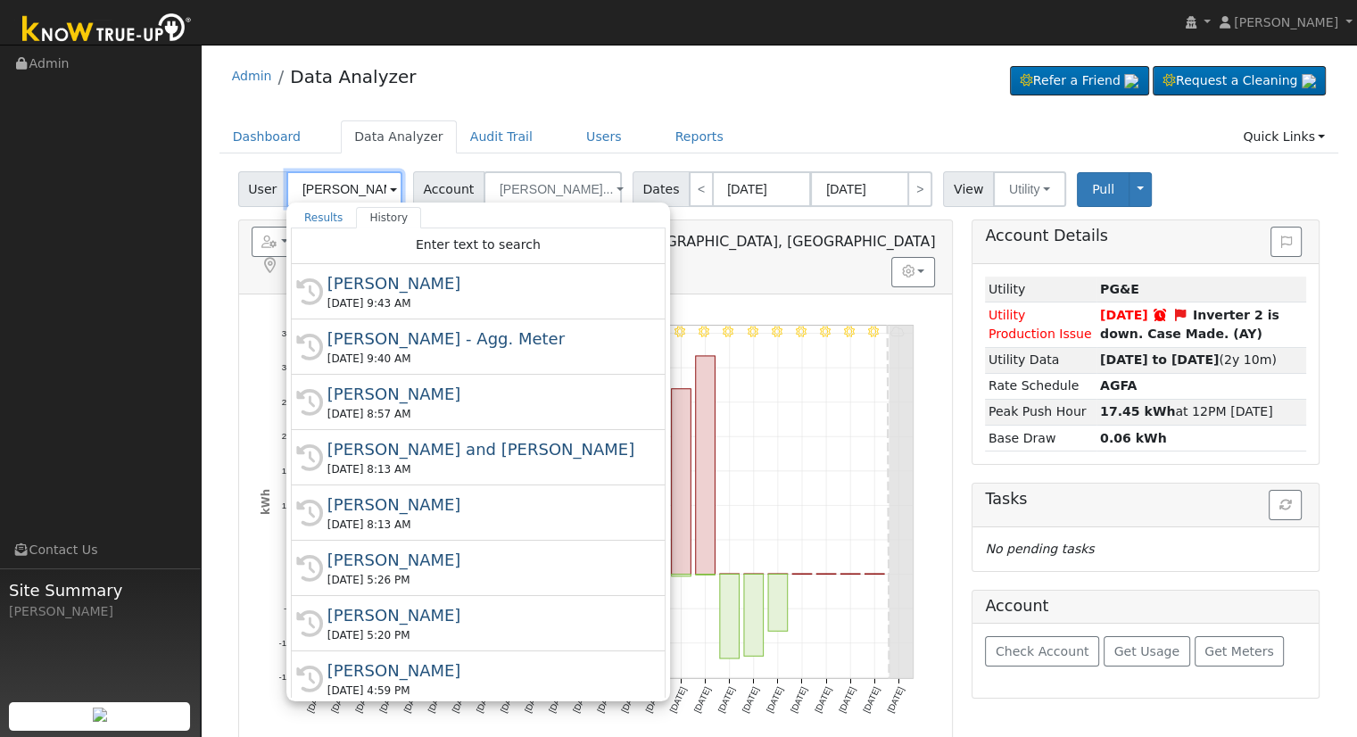
click at [332, 186] on input "[PERSON_NAME] - Agg. Meter" at bounding box center [344, 189] width 116 height 36
click at [335, 187] on input "[PERSON_NAME] - Agg. Meter" at bounding box center [344, 189] width 116 height 36
paste input "ramanpreet1983@gmail.com"
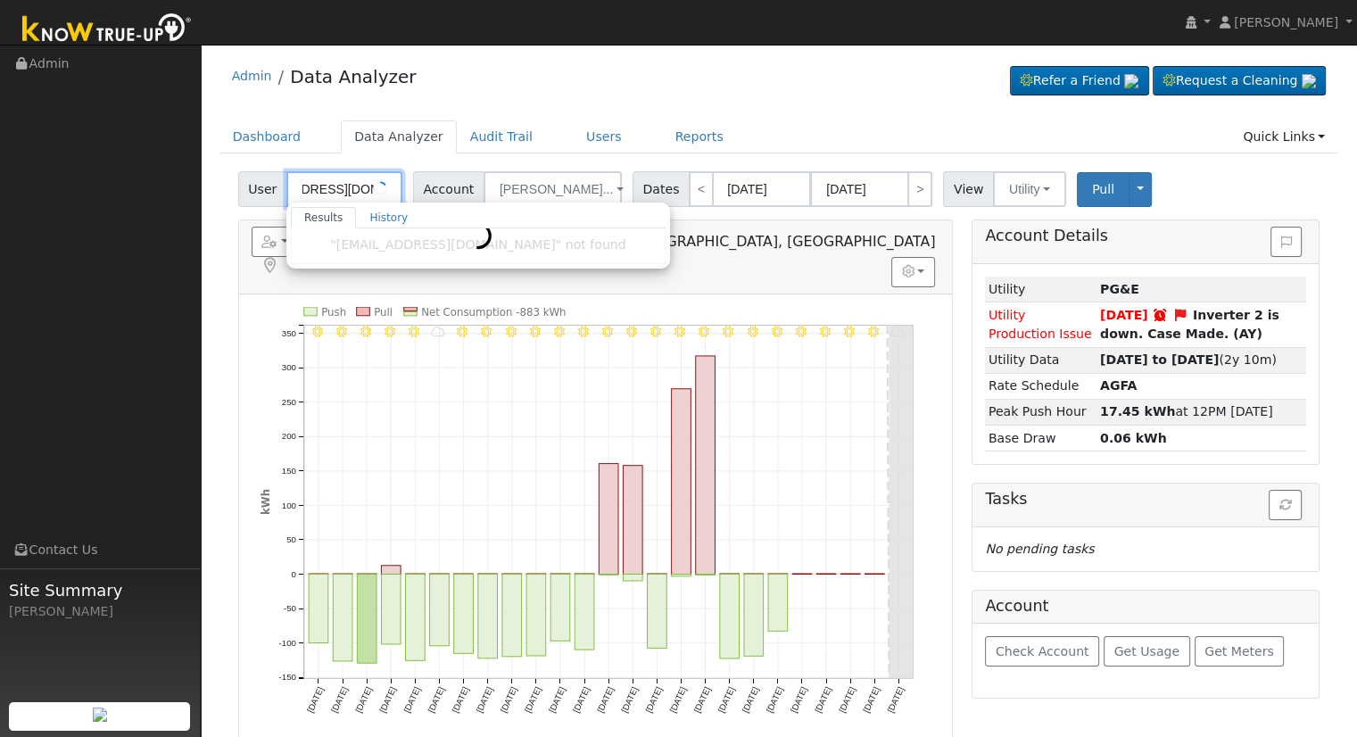
scroll to position [0, 77]
click at [578, 138] on link "Users" at bounding box center [604, 136] width 62 height 33
type input "[PERSON_NAME] - Agg. Meter"
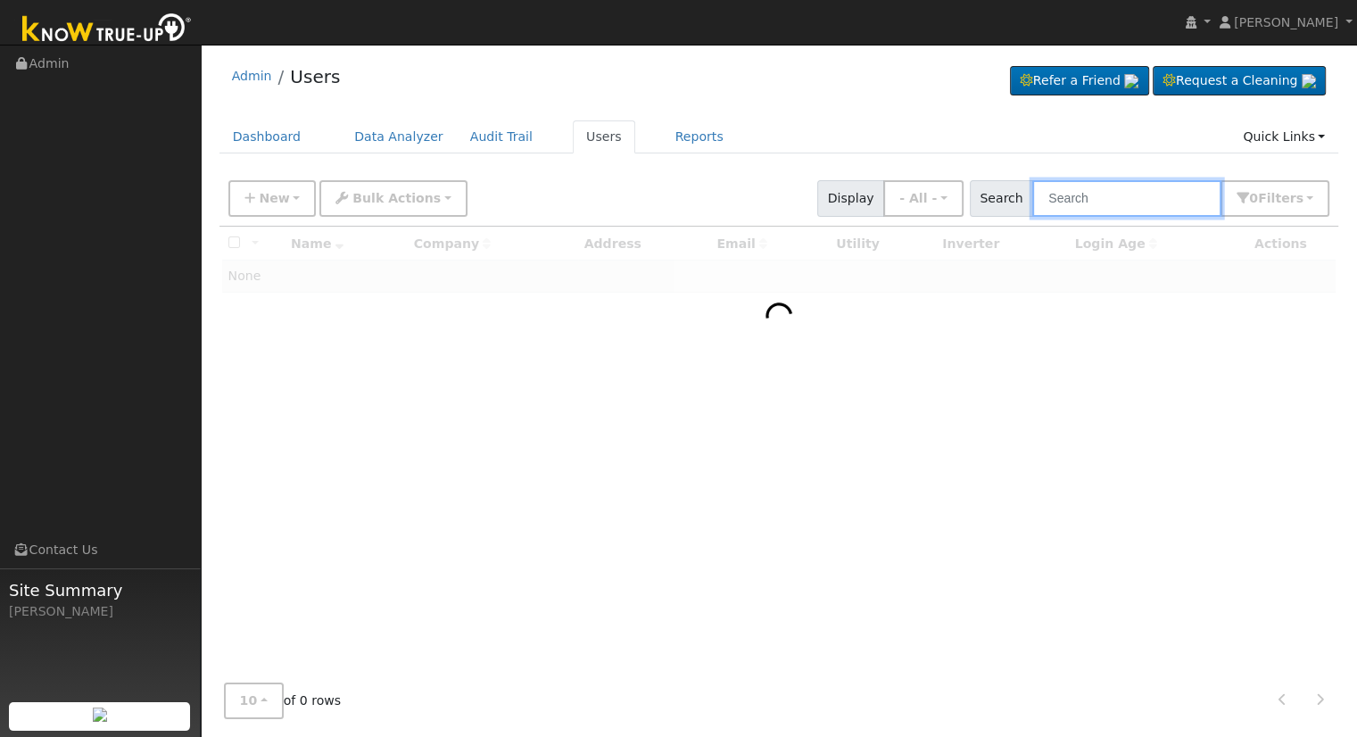
click at [1124, 197] on input "text" at bounding box center [1126, 198] width 189 height 37
paste input "ramanpreet1983@gmail.com"
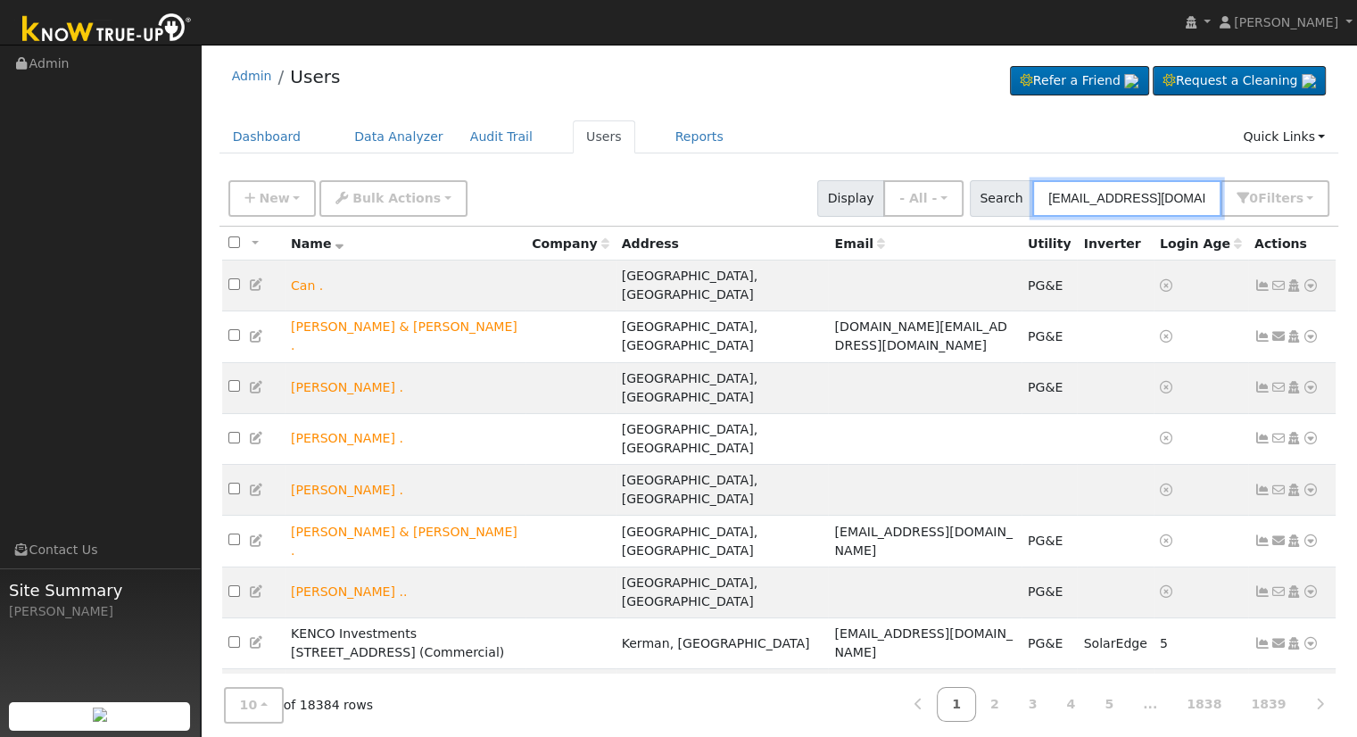
scroll to position [0, 5]
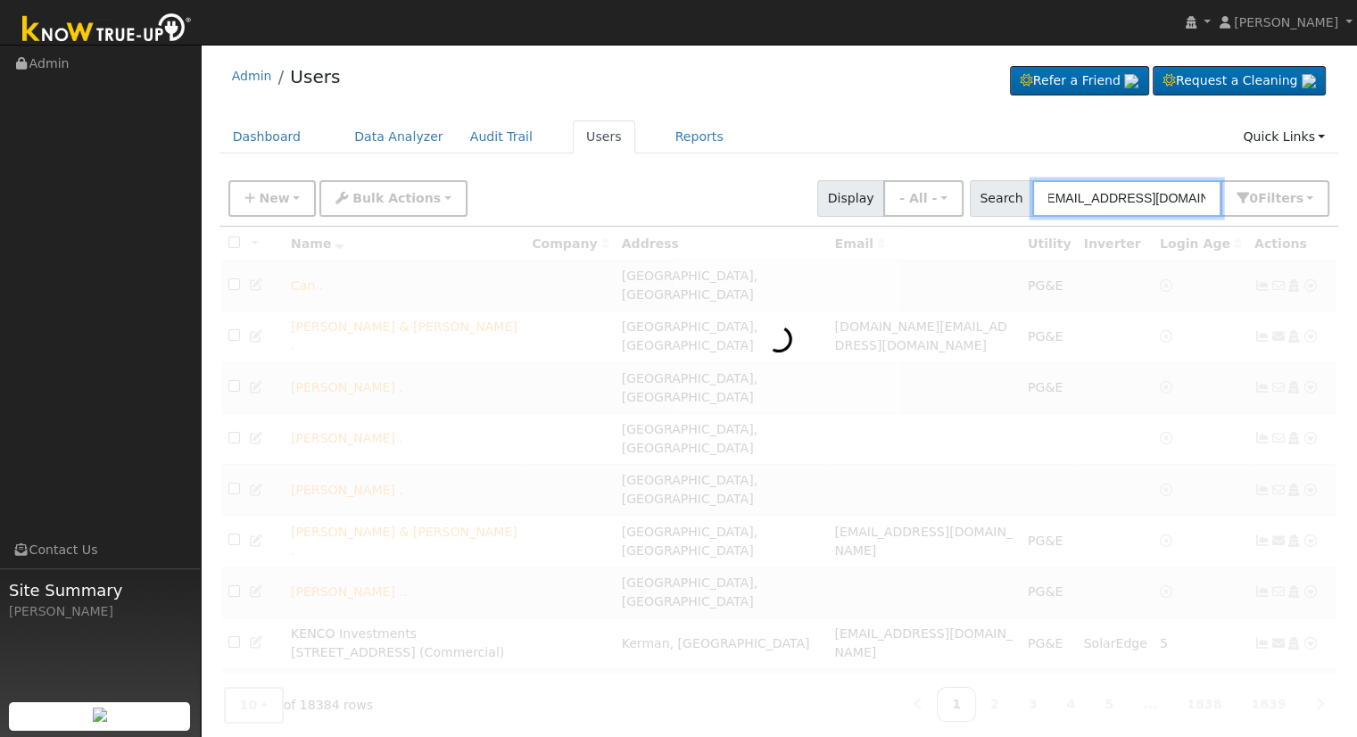
type input "ramanpreet1983@gmail.com"
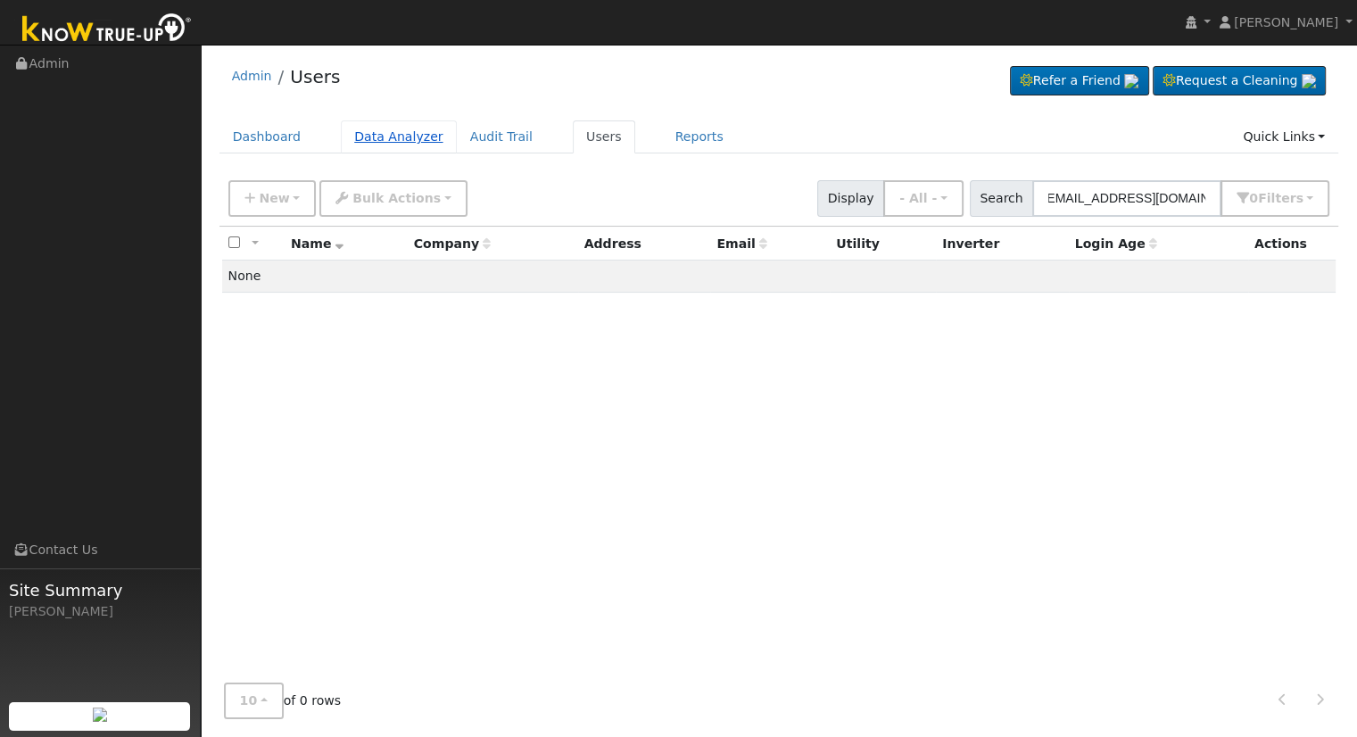
click at [363, 142] on link "Data Analyzer" at bounding box center [399, 136] width 116 height 33
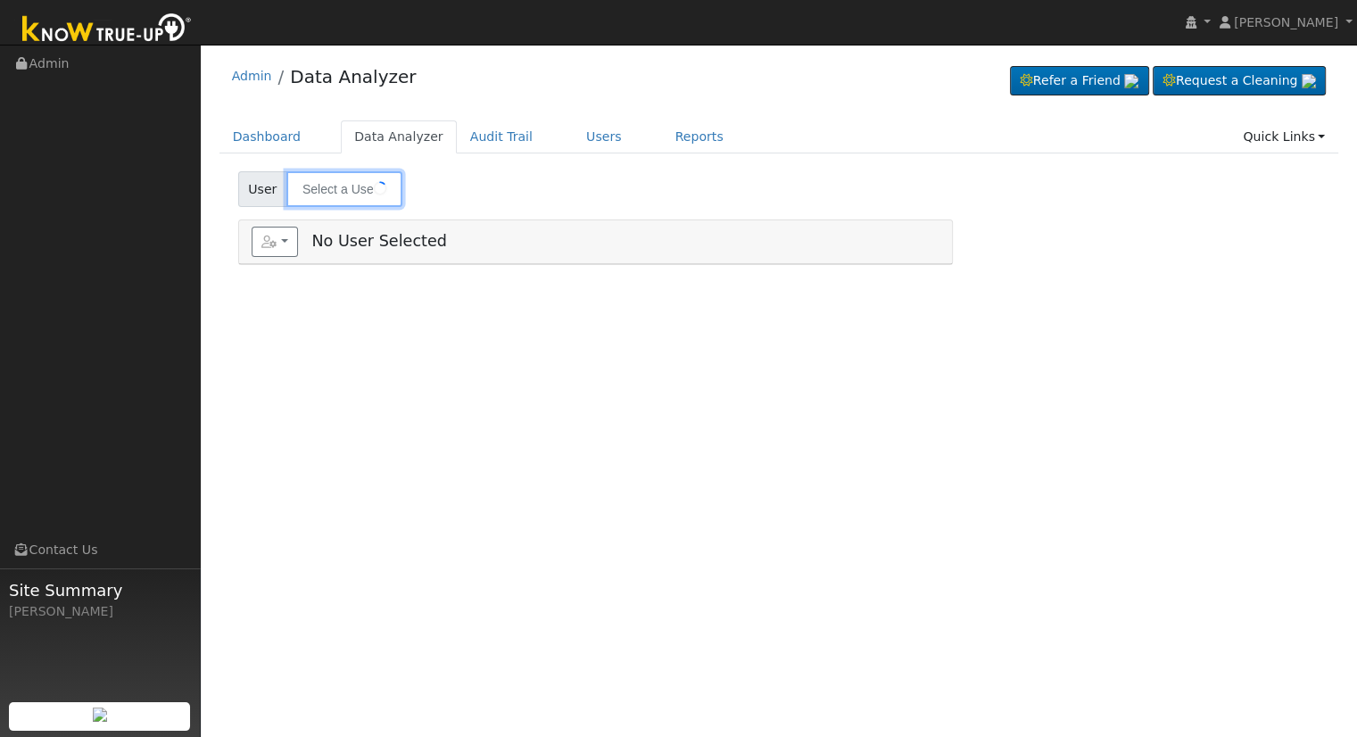
type input "[PERSON_NAME]"
